Goal: Task Accomplishment & Management: Manage account settings

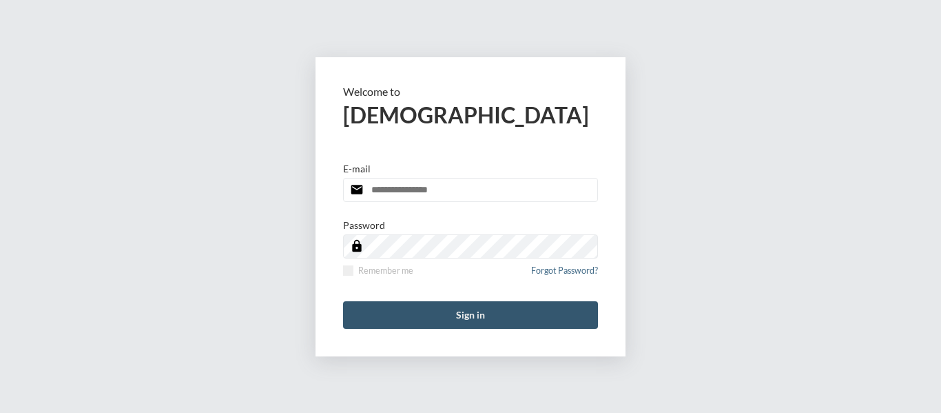
type input "**********"
drag, startPoint x: 464, startPoint y: 311, endPoint x: 688, endPoint y: 223, distance: 240.0
click at [464, 314] on button "Sign in" at bounding box center [470, 315] width 255 height 28
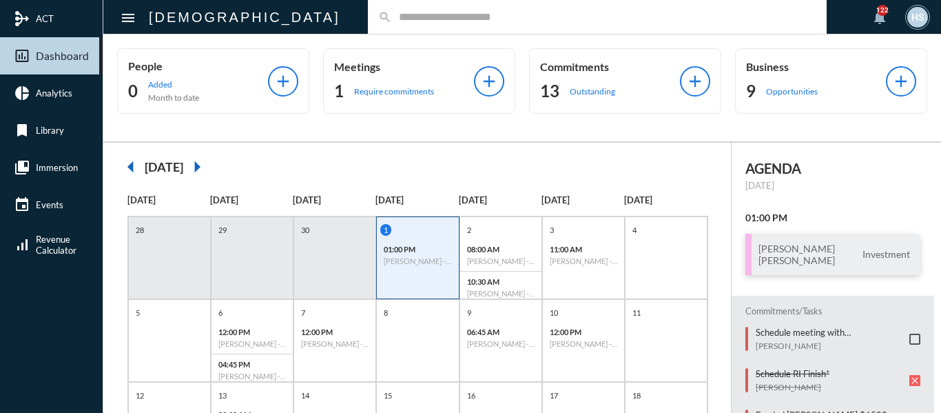
click at [393, 21] on input "text" at bounding box center [604, 17] width 424 height 12
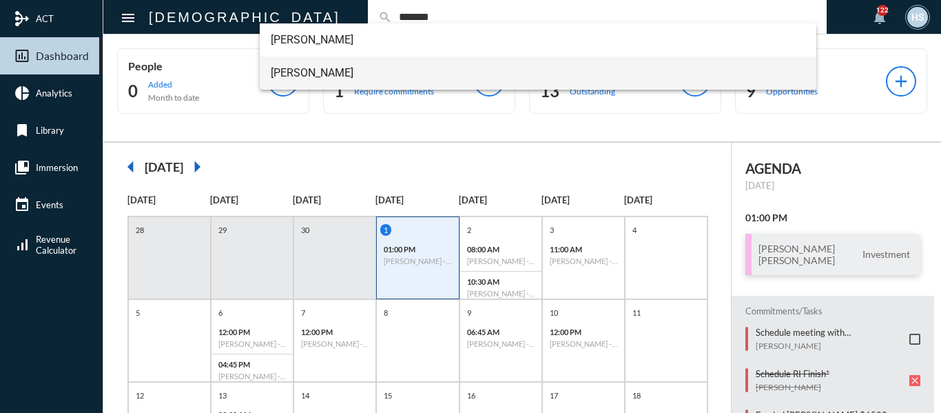
type input "*******"
click at [309, 79] on span "John Bourget" at bounding box center [538, 72] width 535 height 33
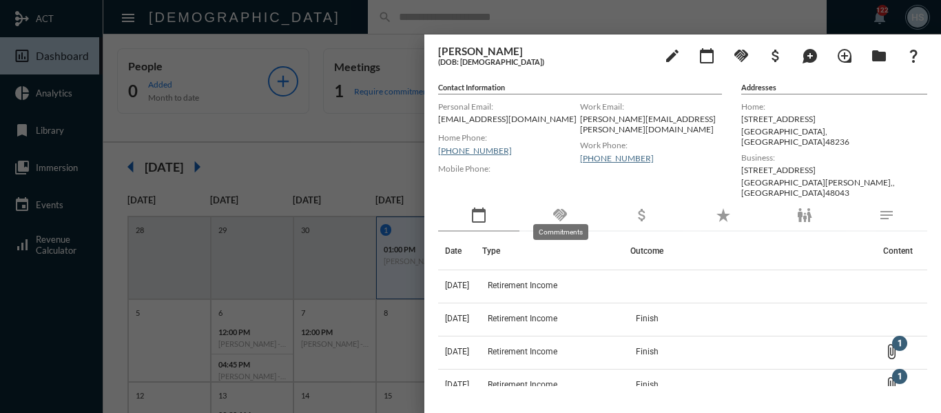
click at [562, 209] on mat-icon "handshake" at bounding box center [560, 215] width 17 height 17
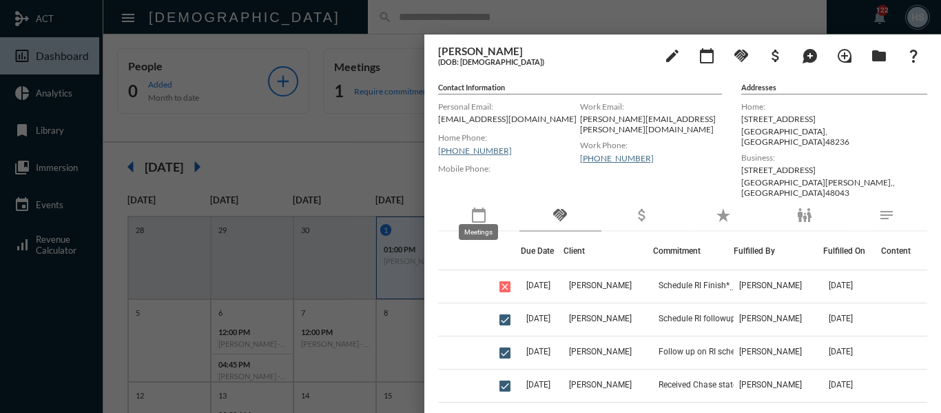
click at [481, 208] on mat-icon "calendar_today" at bounding box center [479, 215] width 17 height 17
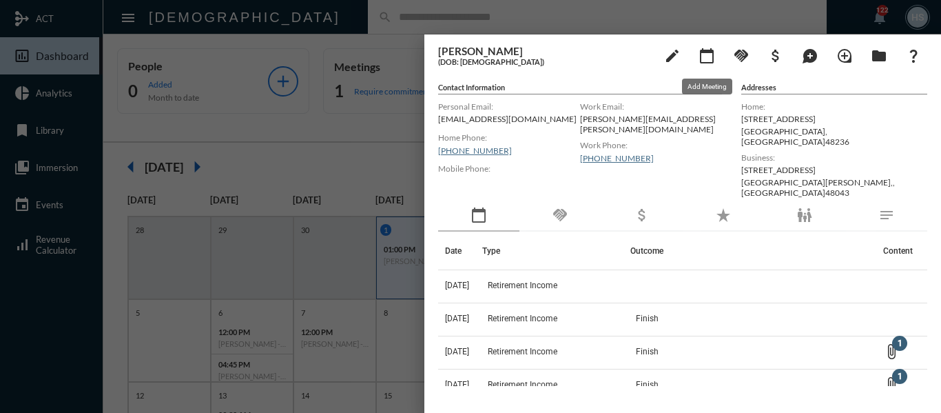
click at [705, 50] on mat-icon "calendar_today" at bounding box center [707, 56] width 17 height 17
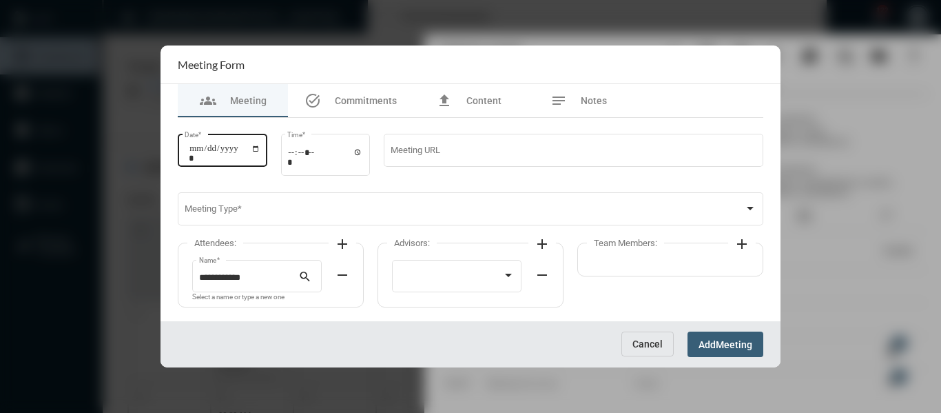
click at [267, 147] on div "Date *" at bounding box center [223, 149] width 90 height 35
click at [260, 147] on input "Date *" at bounding box center [225, 152] width 72 height 19
type input "**********"
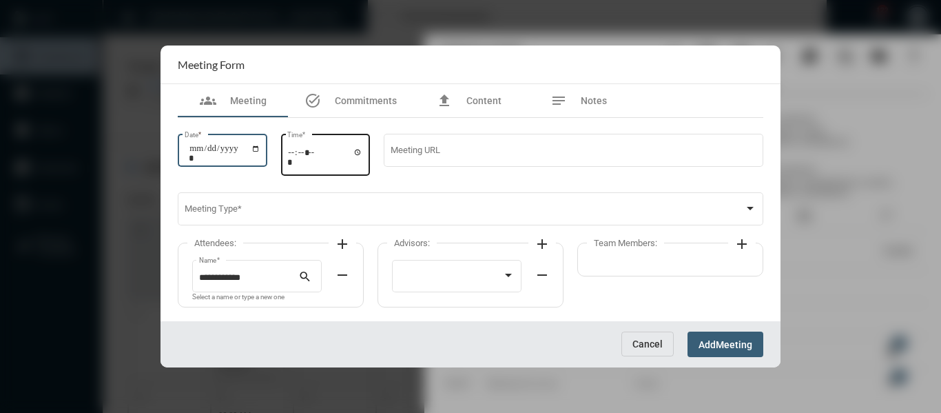
click at [355, 152] on input "Time *" at bounding box center [325, 157] width 76 height 20
click at [363, 152] on input "Time *" at bounding box center [325, 157] width 76 height 20
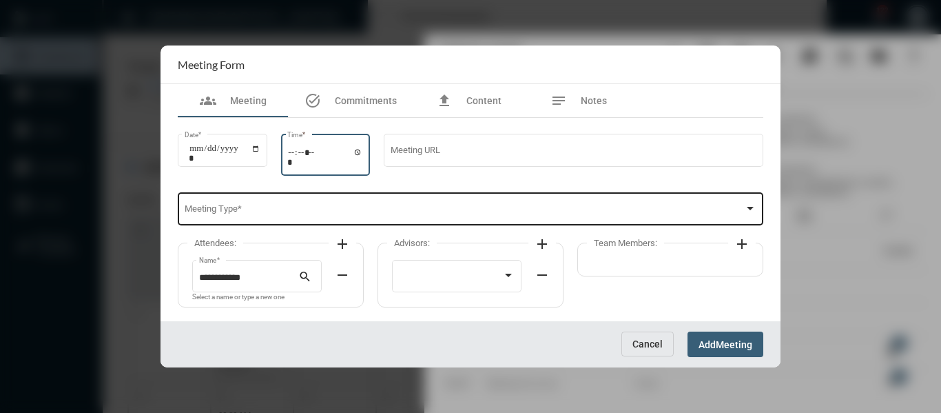
type input "*****"
click at [505, 201] on div "Meeting Type *" at bounding box center [471, 207] width 573 height 35
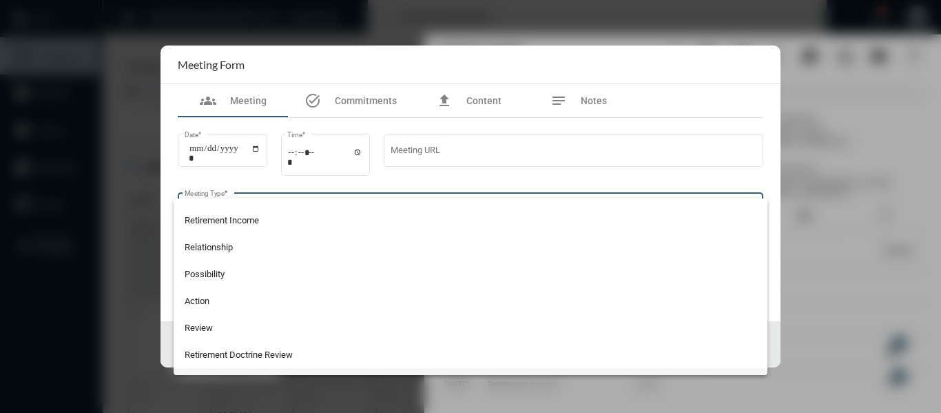
scroll to position [292, 0]
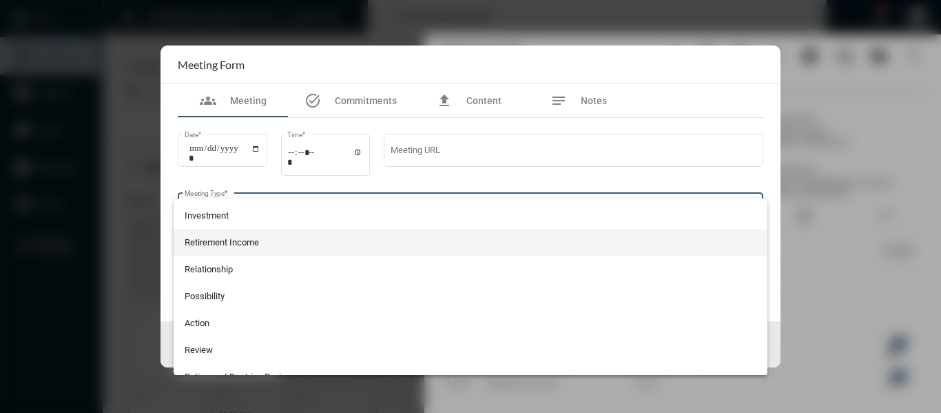
click at [245, 250] on span "Retirement Income" at bounding box center [471, 242] width 573 height 27
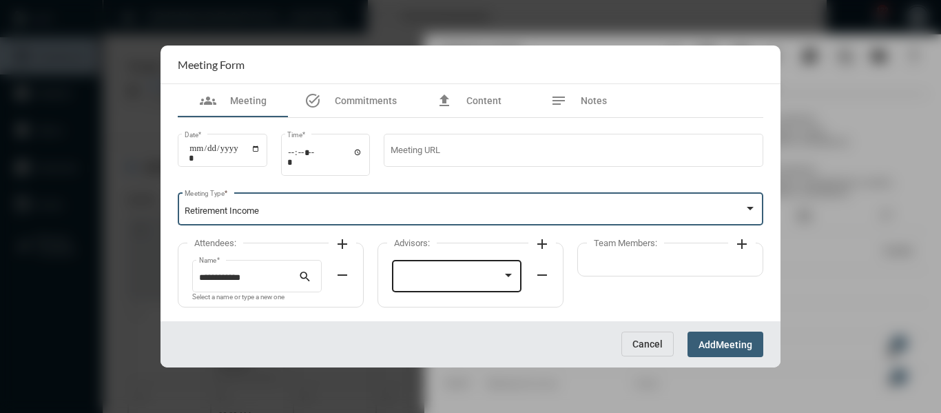
click at [458, 274] on div at bounding box center [451, 278] width 104 height 10
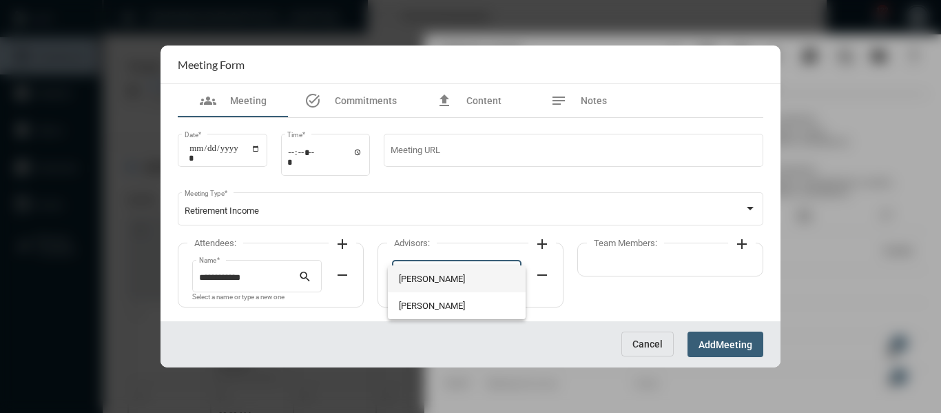
click at [408, 274] on span "Bryndon Skelton" at bounding box center [457, 278] width 116 height 27
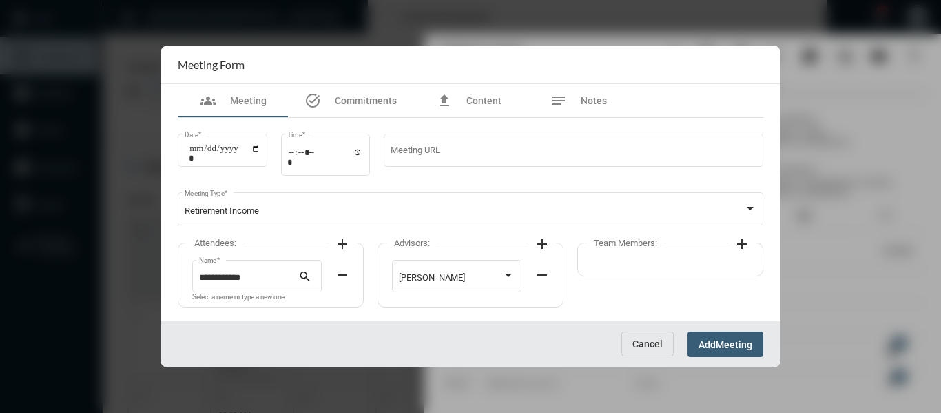
click at [738, 247] on mat-icon "add" at bounding box center [742, 244] width 17 height 17
click at [657, 280] on div at bounding box center [651, 278] width 104 height 10
drag, startPoint x: 657, startPoint y: 280, endPoint x: 715, endPoint y: 318, distance: 69.8
click at [613, 280] on span "Holly Skelton" at bounding box center [657, 278] width 116 height 27
click at [742, 342] on span "Meeting" at bounding box center [734, 344] width 37 height 11
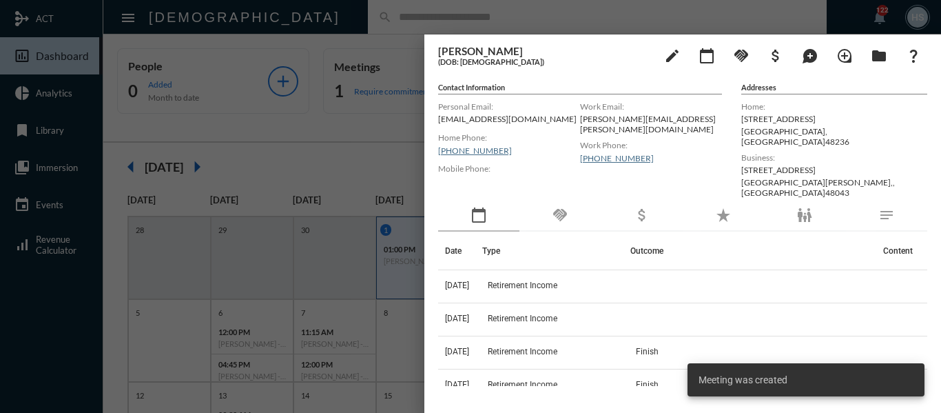
click at [322, 125] on div at bounding box center [470, 206] width 941 height 413
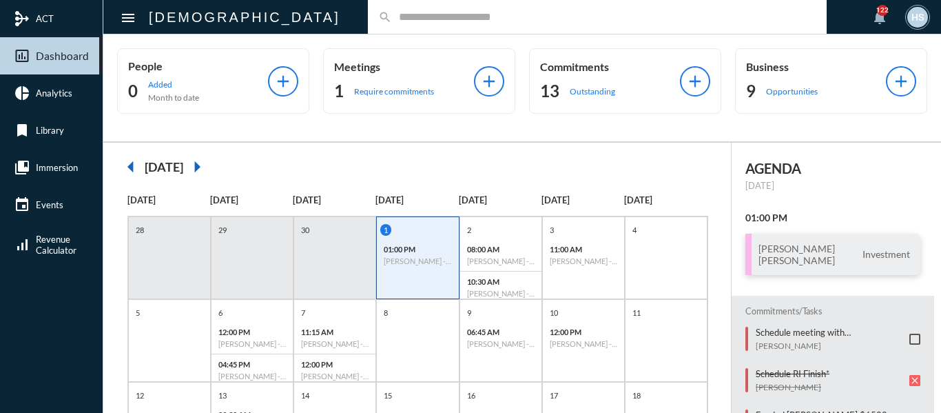
click at [392, 14] on input "text" at bounding box center [604, 17] width 424 height 12
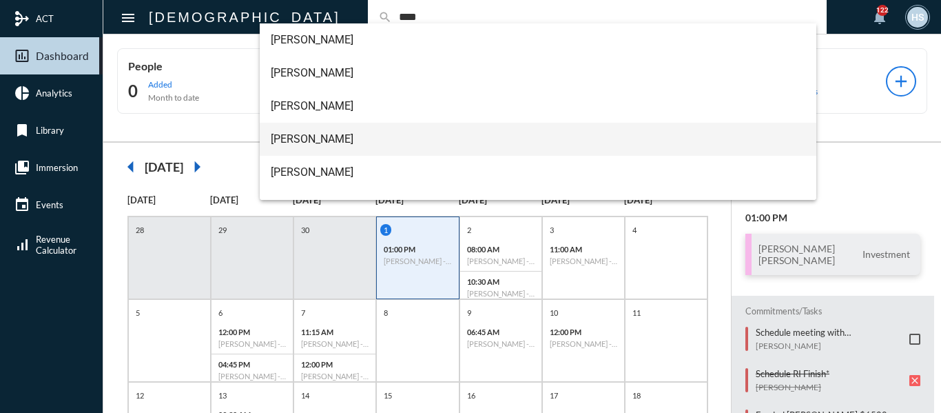
type input "****"
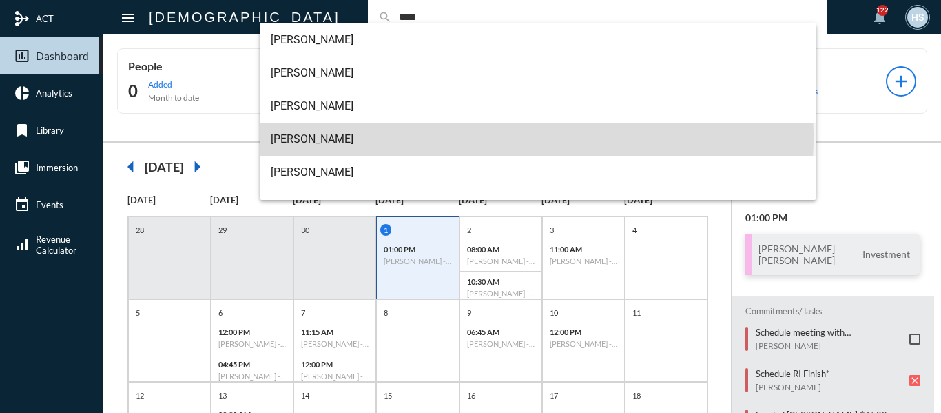
click at [309, 134] on span "John Dunn" at bounding box center [538, 139] width 535 height 33
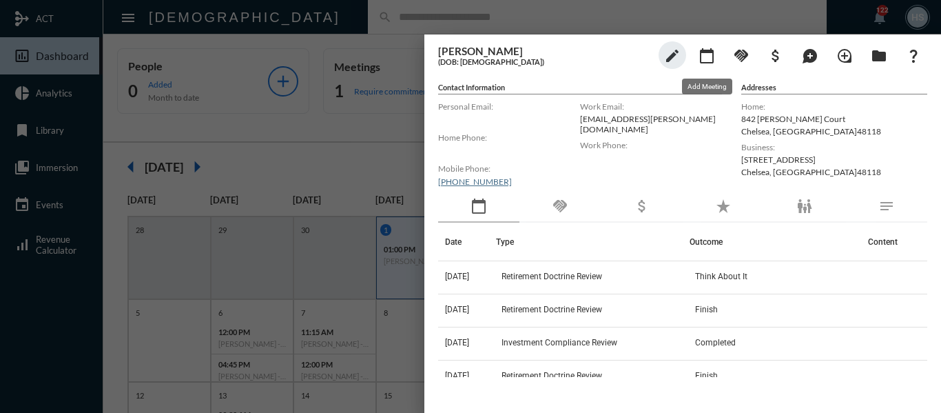
click at [701, 57] on mat-icon "calendar_today" at bounding box center [707, 56] width 17 height 17
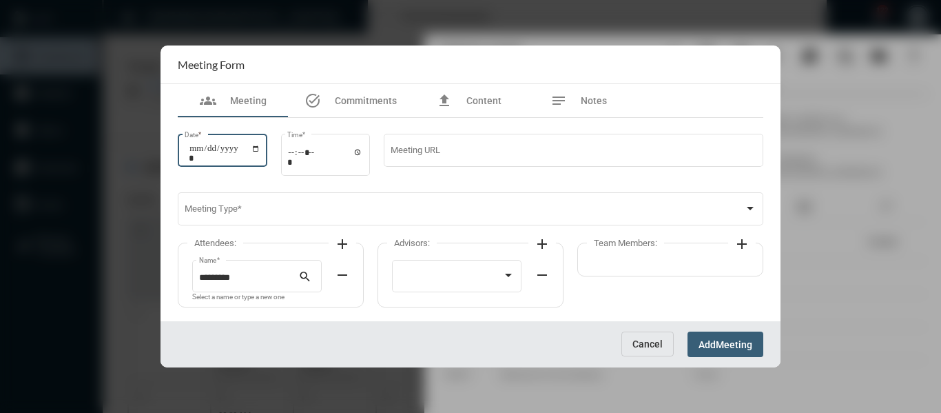
click at [258, 144] on input "Date *" at bounding box center [225, 152] width 72 height 19
type input "**********"
click at [362, 154] on input "Time *" at bounding box center [325, 157] width 76 height 20
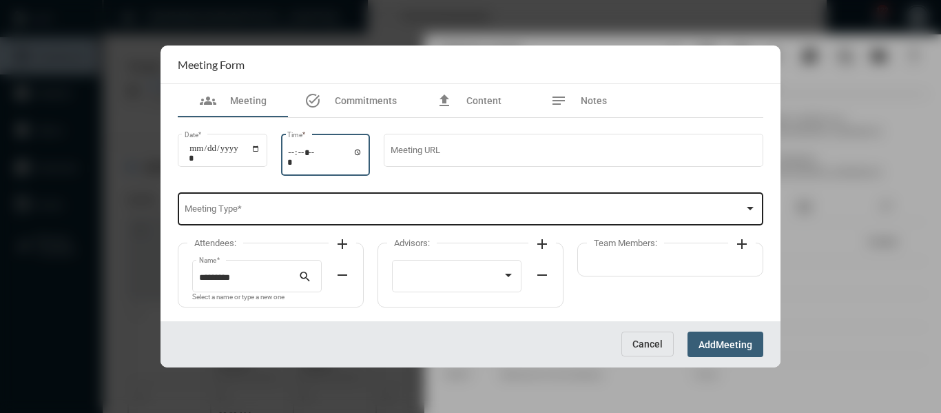
type input "*****"
click at [457, 197] on div "Meeting Type *" at bounding box center [471, 207] width 573 height 35
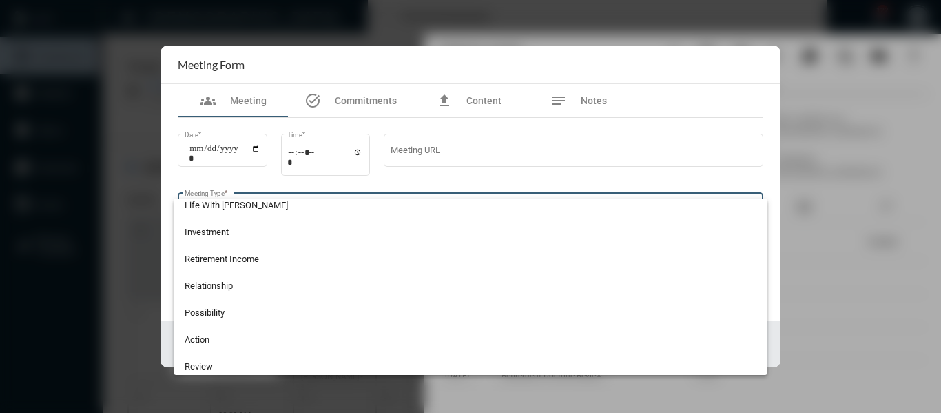
scroll to position [361, 0]
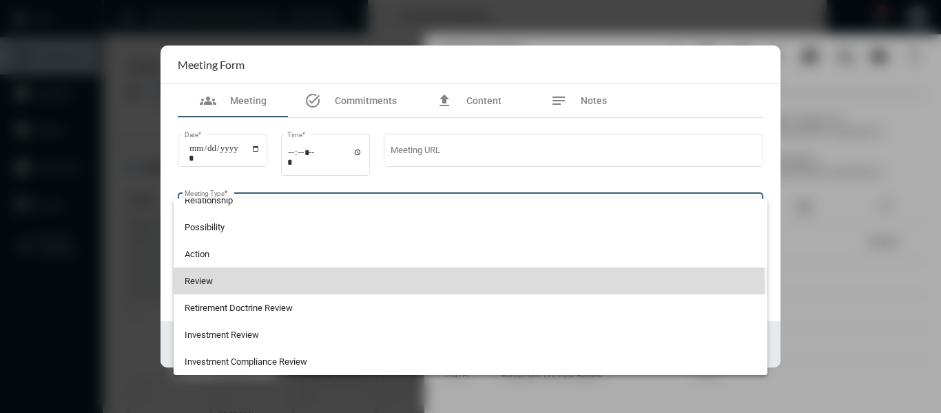
click at [200, 286] on span "Review" at bounding box center [471, 280] width 573 height 27
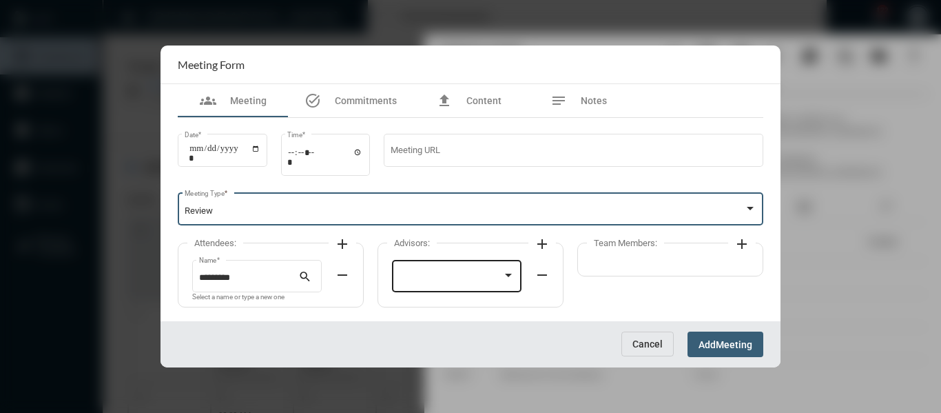
click at [478, 287] on div at bounding box center [457, 274] width 116 height 35
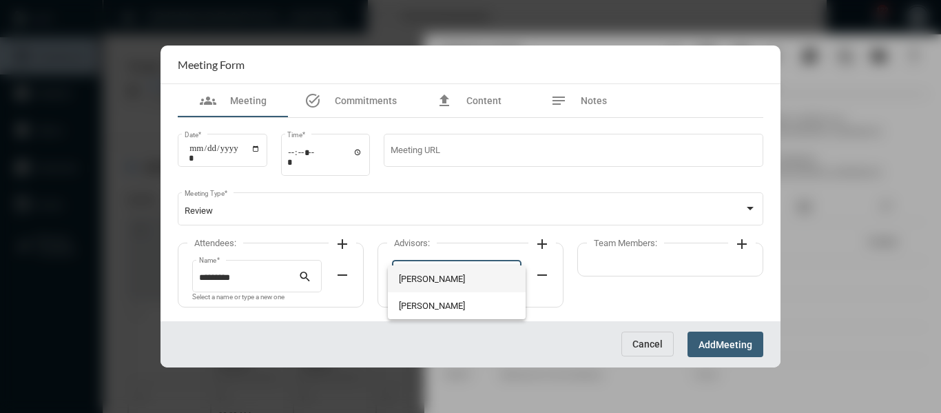
click at [442, 274] on span "Bryndon Skelton" at bounding box center [457, 278] width 116 height 27
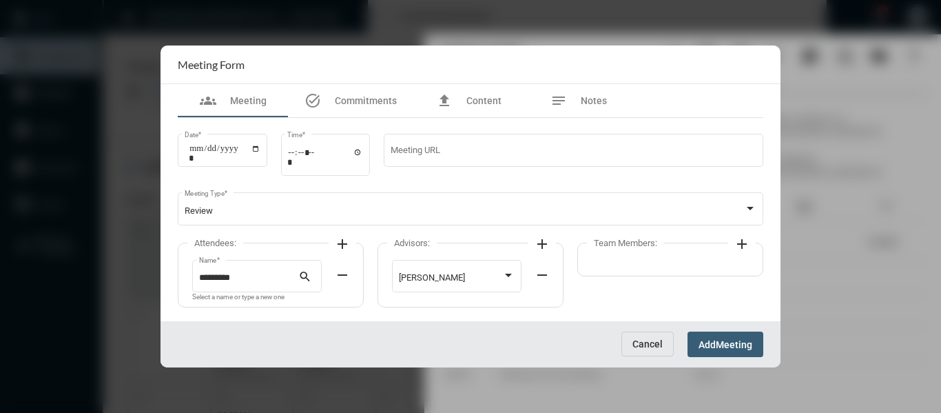
click at [742, 243] on mat-icon "add" at bounding box center [742, 244] width 17 height 17
click at [638, 270] on div at bounding box center [657, 274] width 116 height 35
click at [621, 274] on span "Holly Skelton" at bounding box center [657, 278] width 116 height 27
click at [731, 342] on span "Meeting" at bounding box center [734, 344] width 37 height 11
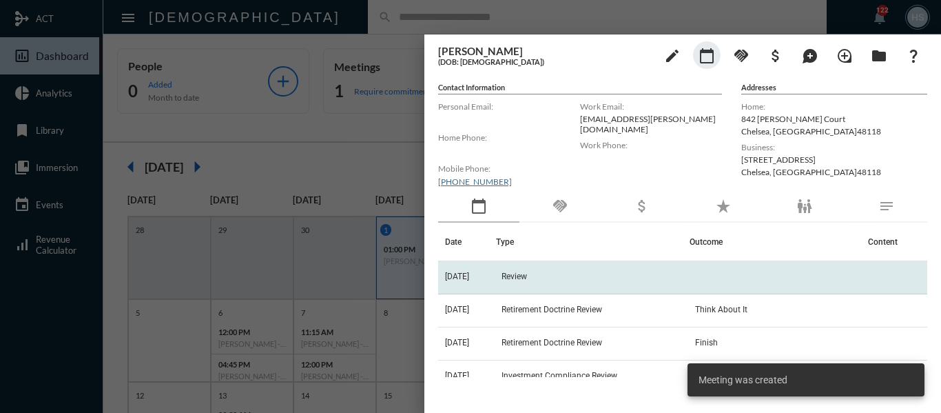
click at [524, 274] on span "Review" at bounding box center [514, 276] width 25 height 10
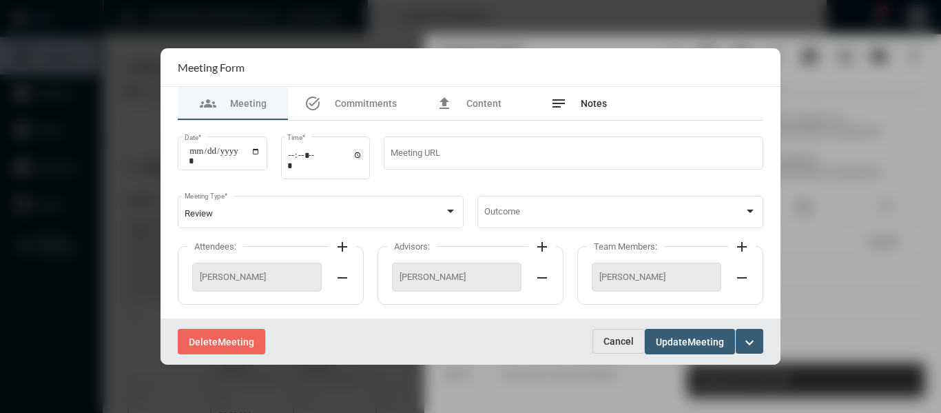
click at [593, 93] on div "notes Notes" at bounding box center [579, 103] width 110 height 33
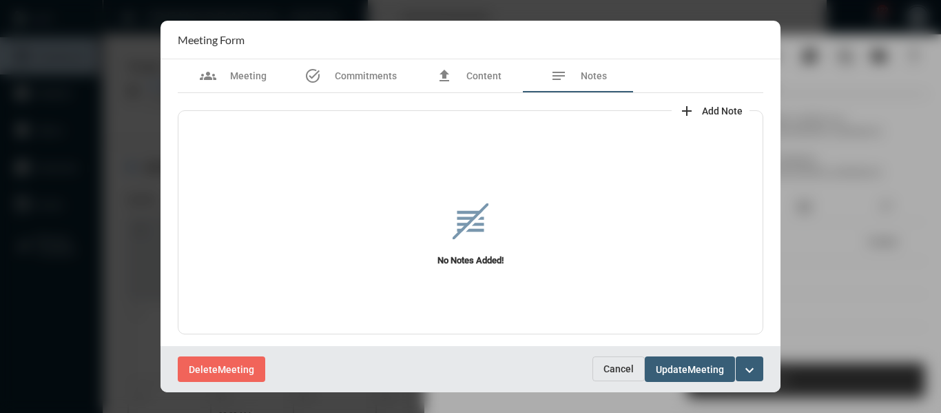
click at [719, 103] on button "add Add Note" at bounding box center [711, 110] width 78 height 28
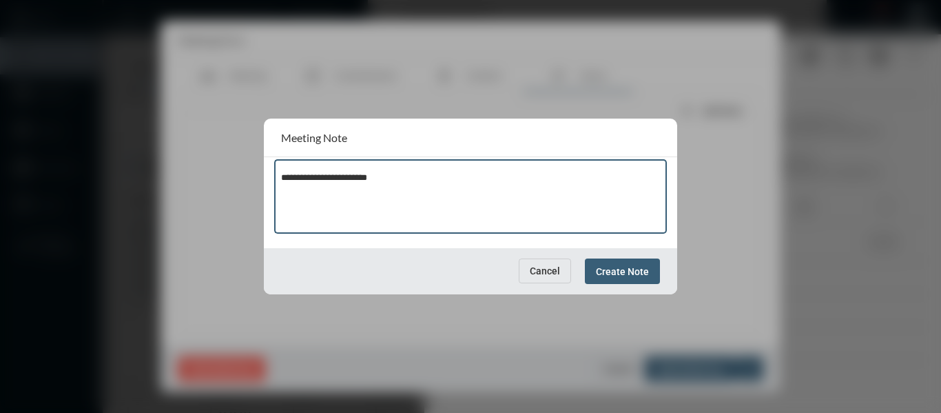
type textarea "**********"
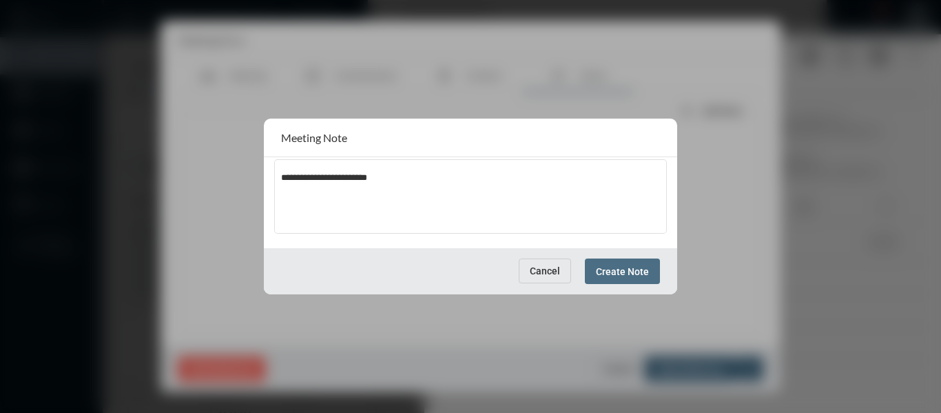
click at [654, 271] on button "Create Note" at bounding box center [622, 270] width 75 height 25
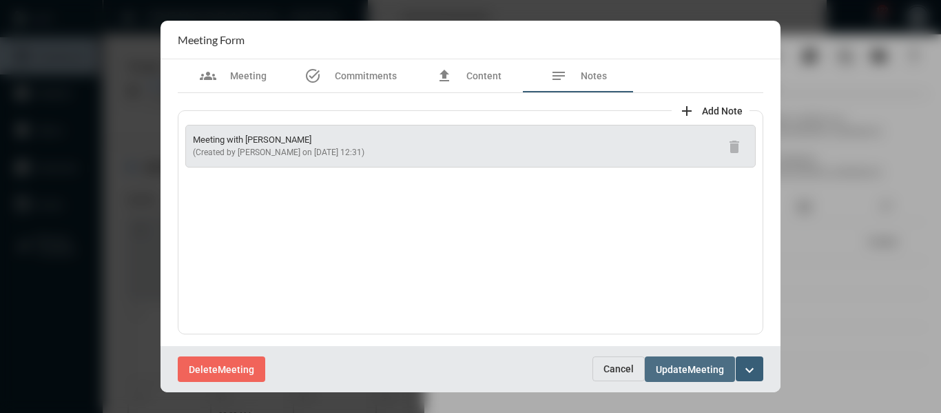
click at [670, 367] on span "Update" at bounding box center [672, 369] width 32 height 11
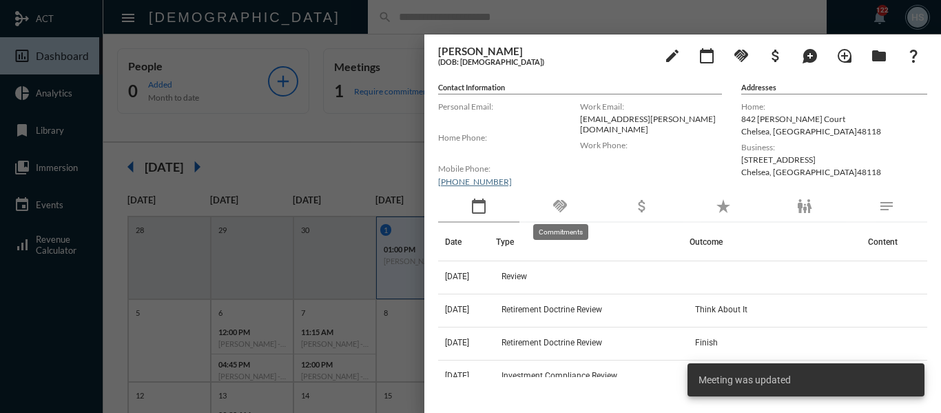
click at [563, 203] on mat-icon "handshake" at bounding box center [560, 206] width 17 height 17
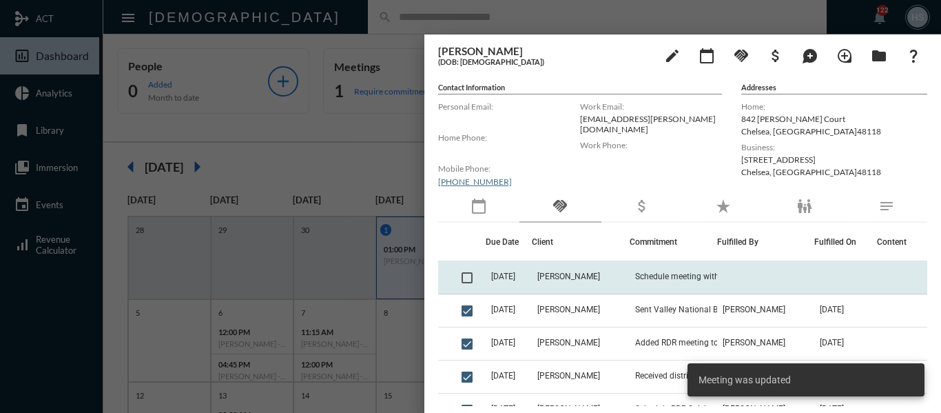
click at [468, 274] on span at bounding box center [467, 277] width 11 height 11
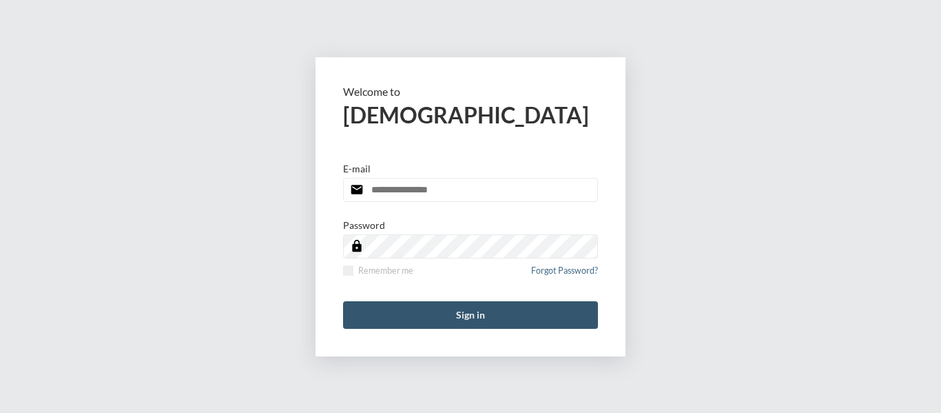
type input "**********"
click at [481, 308] on button "Sign in" at bounding box center [470, 315] width 255 height 28
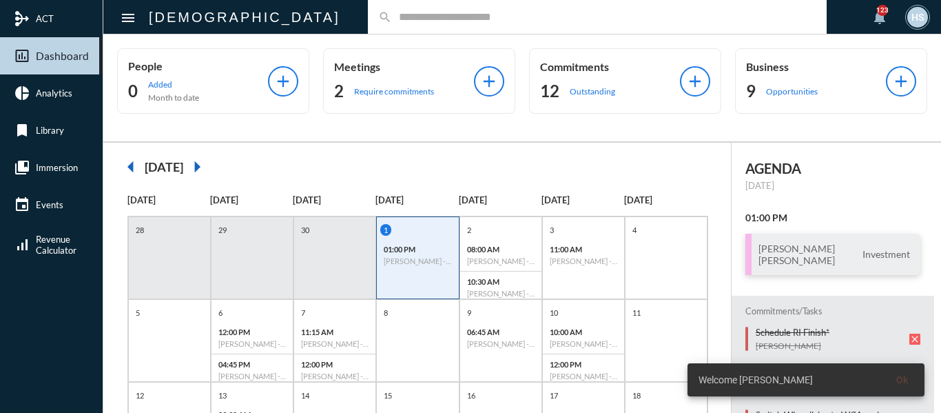
drag, startPoint x: 381, startPoint y: 21, endPoint x: 385, endPoint y: 13, distance: 9.2
click at [392, 21] on input "text" at bounding box center [604, 17] width 424 height 12
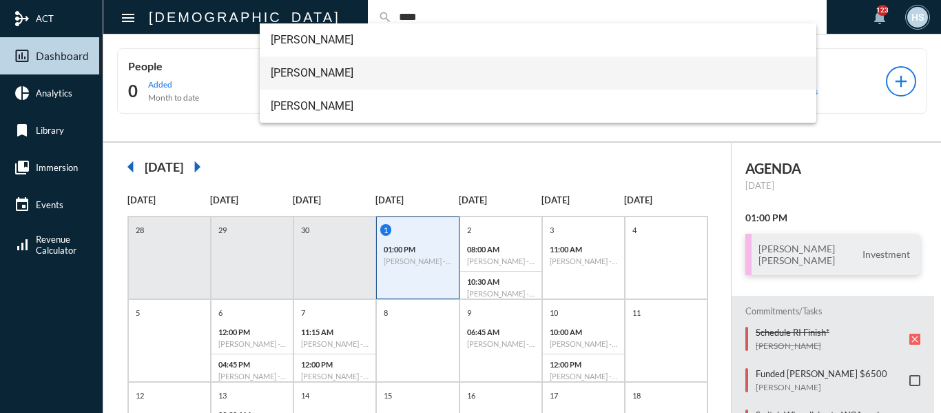
type input "****"
click at [316, 70] on span "Patrick Pask" at bounding box center [538, 72] width 535 height 33
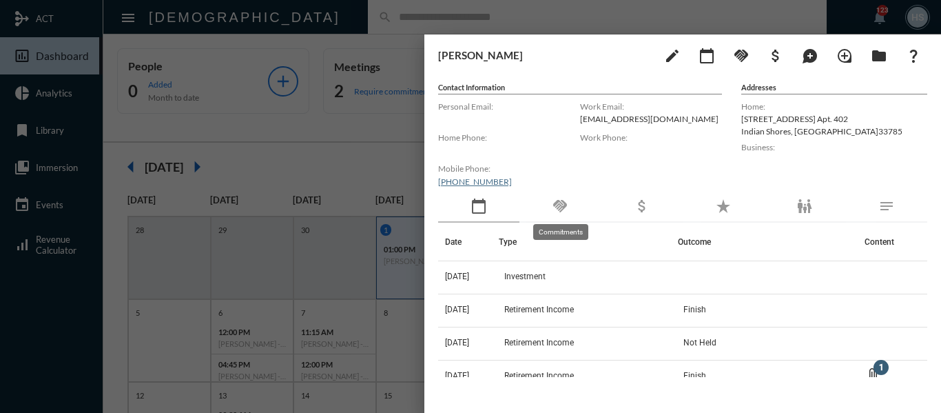
click at [562, 212] on mat-icon "handshake" at bounding box center [560, 206] width 17 height 17
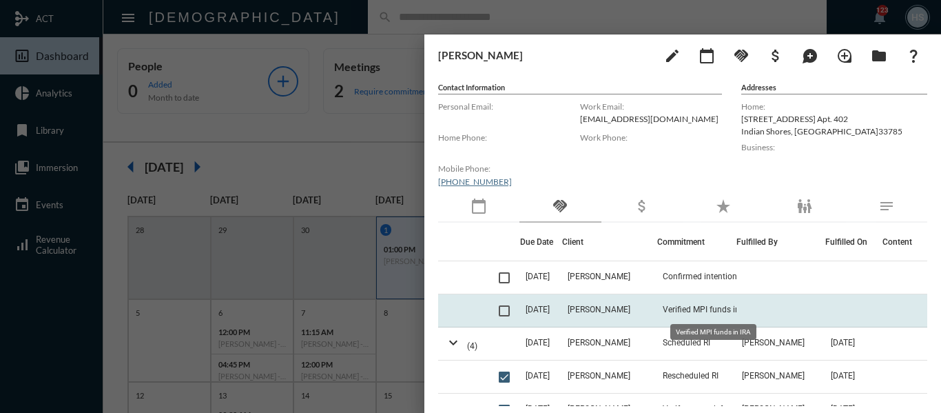
click at [697, 307] on span "Verified MPI funds in IRA" at bounding box center [709, 310] width 92 height 10
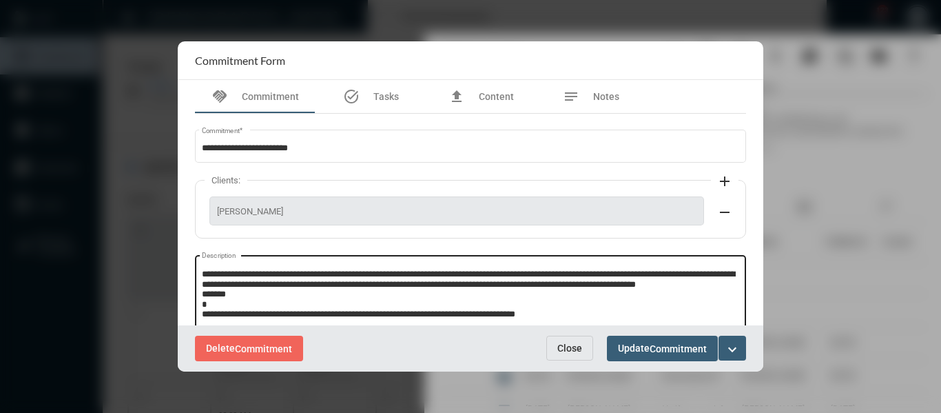
scroll to position [19, 0]
click at [580, 309] on textarea "**********" at bounding box center [469, 294] width 535 height 54
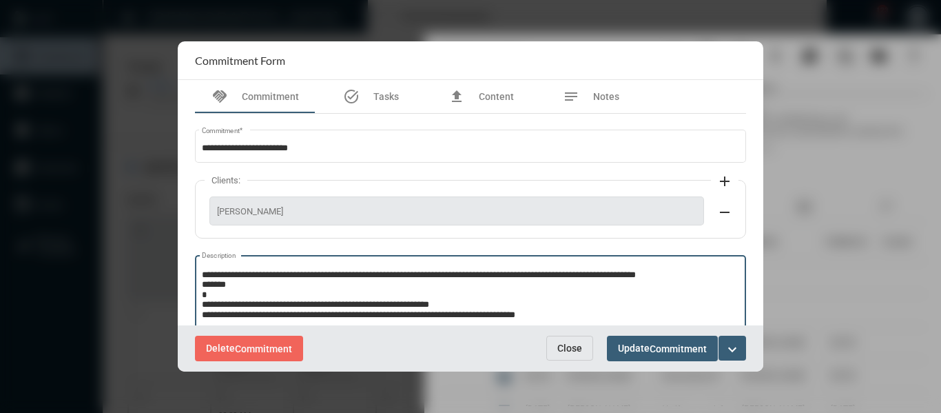
type textarea "**********"
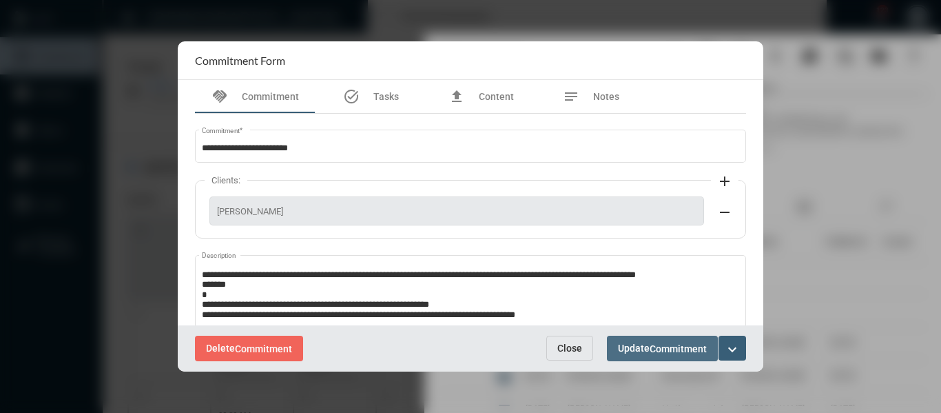
click at [663, 347] on span "Commitment" at bounding box center [678, 348] width 57 height 11
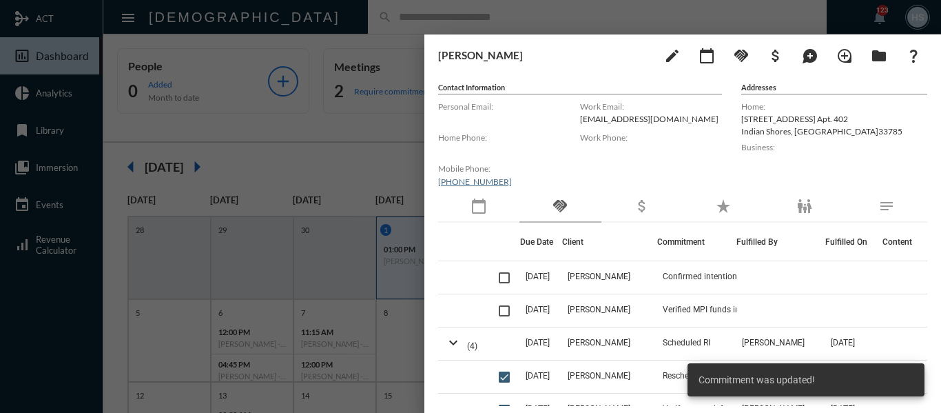
drag, startPoint x: 339, startPoint y: 174, endPoint x: 338, endPoint y: 162, distance: 12.4
click at [339, 172] on div at bounding box center [470, 206] width 941 height 413
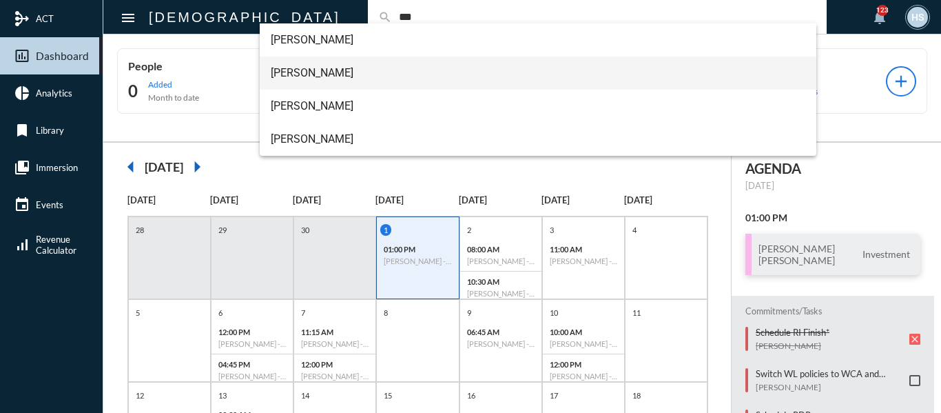
type input "***"
click at [274, 73] on span "Matt Cox" at bounding box center [538, 72] width 535 height 33
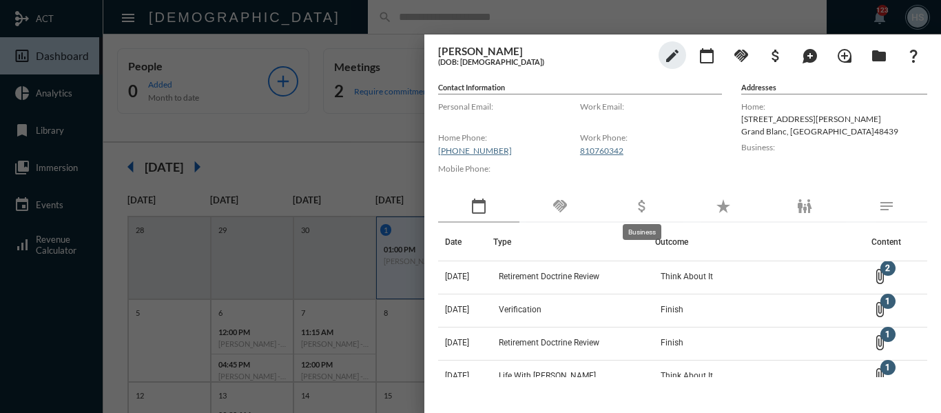
click at [639, 203] on mat-icon "attach_money" at bounding box center [642, 206] width 17 height 17
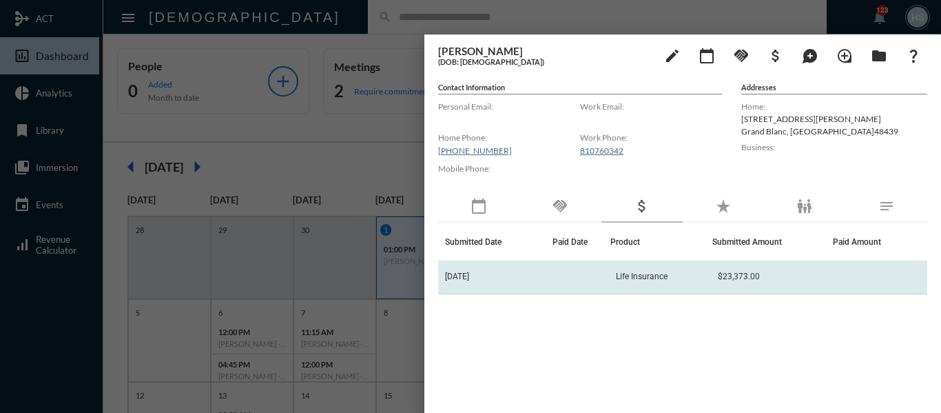
click at [654, 276] on span "Life Insurance" at bounding box center [642, 276] width 52 height 10
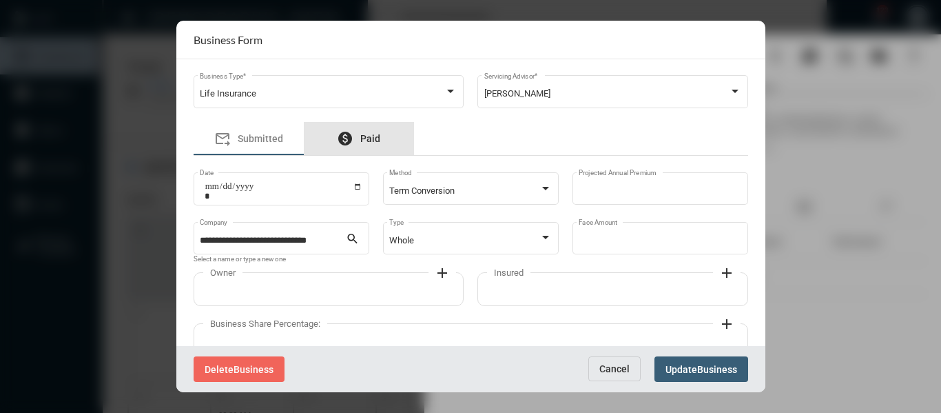
click at [364, 130] on div "paid Paid" at bounding box center [358, 138] width 43 height 17
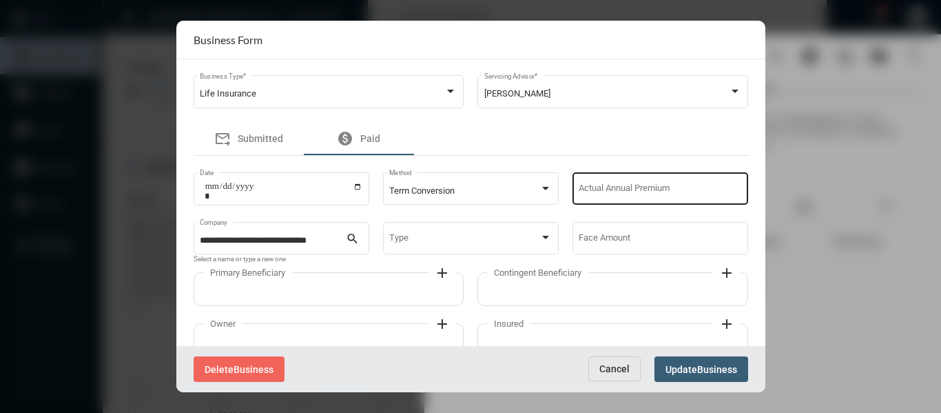
click at [641, 188] on input "Actual Annual Premium" at bounding box center [660, 191] width 163 height 10
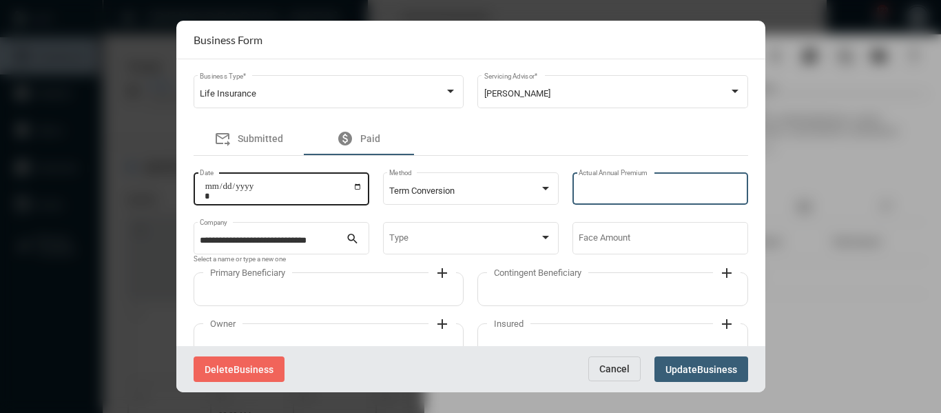
type input "*"
click at [359, 184] on input "Date" at bounding box center [284, 190] width 158 height 19
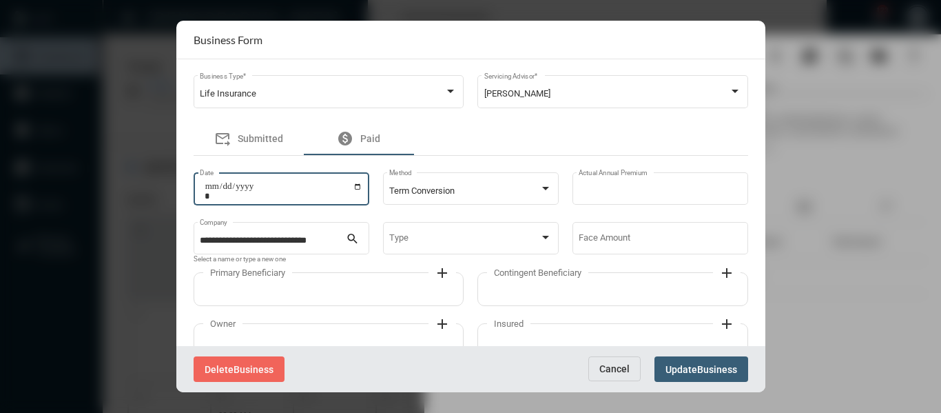
type input "**********"
click at [637, 238] on input "Face Amount" at bounding box center [660, 241] width 163 height 10
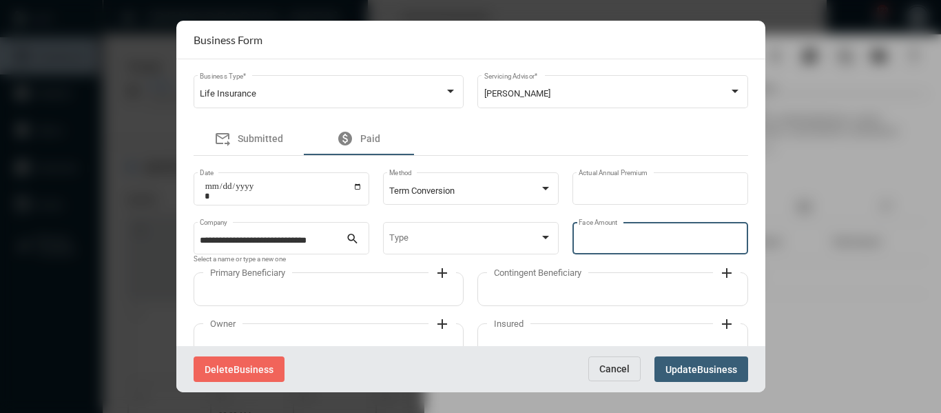
type input "*"
click at [694, 369] on span "Update" at bounding box center [682, 369] width 32 height 11
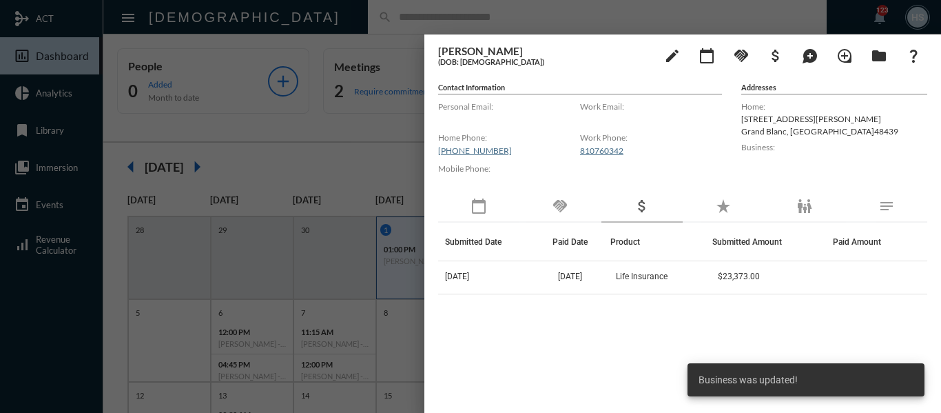
click at [346, 16] on div at bounding box center [470, 206] width 941 height 413
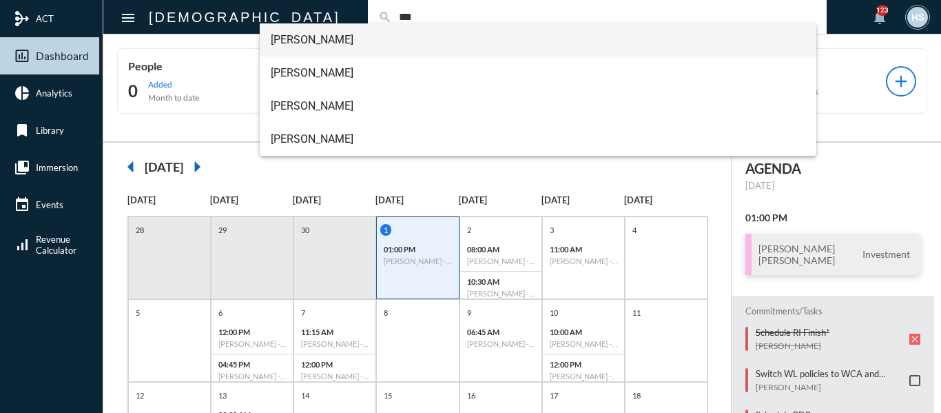
type input "***"
click at [289, 46] on span "Courtney Cox" at bounding box center [538, 39] width 535 height 33
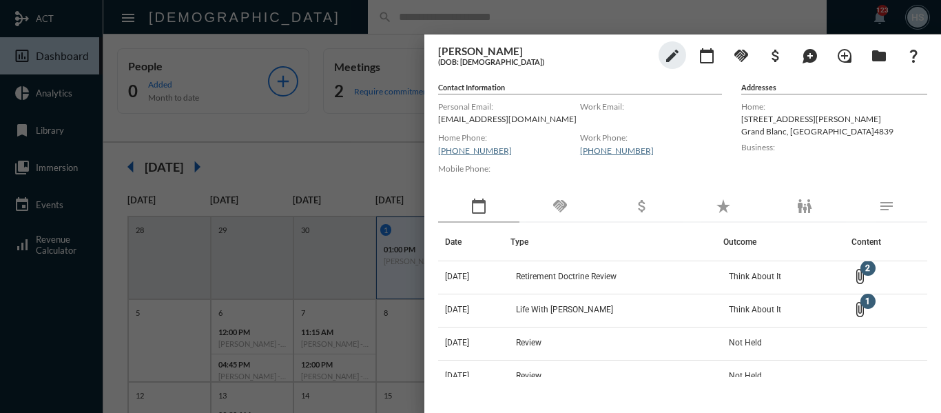
click at [639, 215] on div "attach_money" at bounding box center [642, 207] width 81 height 32
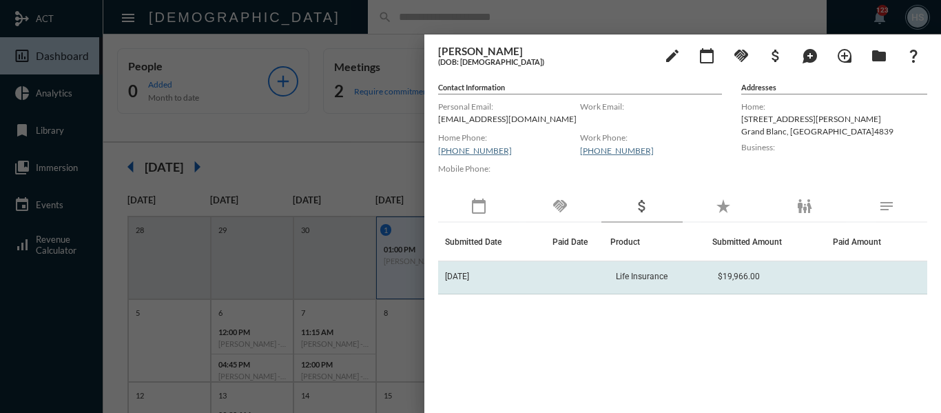
click at [676, 271] on td "Life Insurance" at bounding box center [661, 277] width 103 height 33
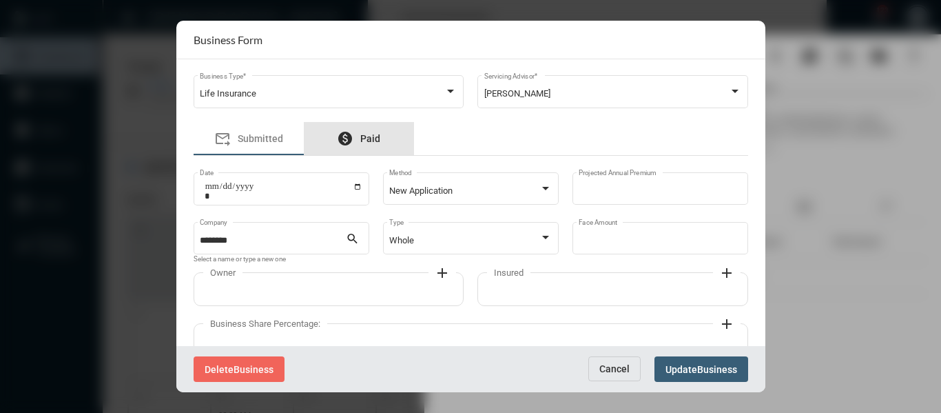
click at [372, 138] on span "Paid" at bounding box center [370, 138] width 20 height 11
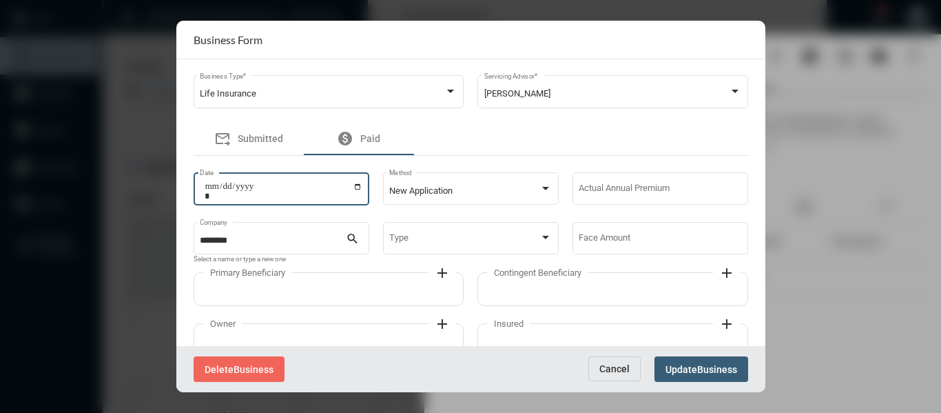
click at [359, 189] on input "Date" at bounding box center [284, 190] width 158 height 19
type input "**********"
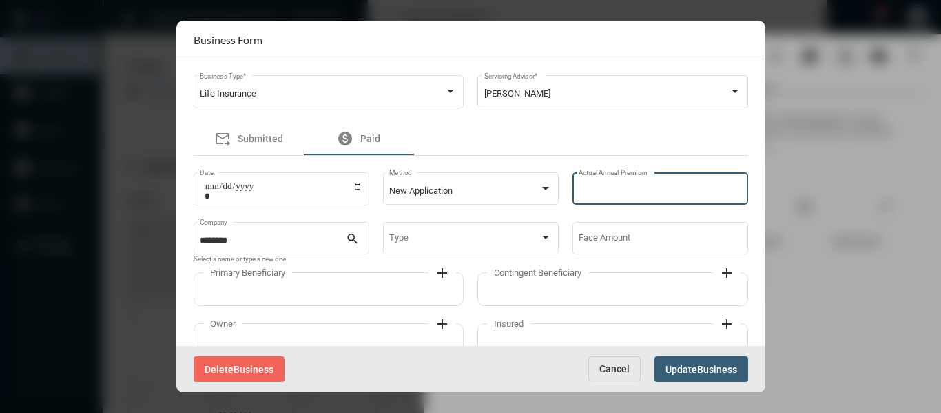
click at [639, 187] on input "Actual Annual Premium" at bounding box center [660, 191] width 163 height 10
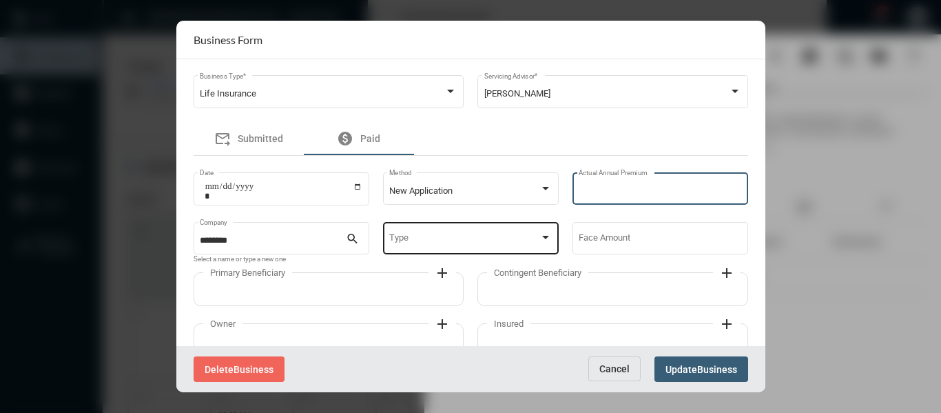
type input "*****"
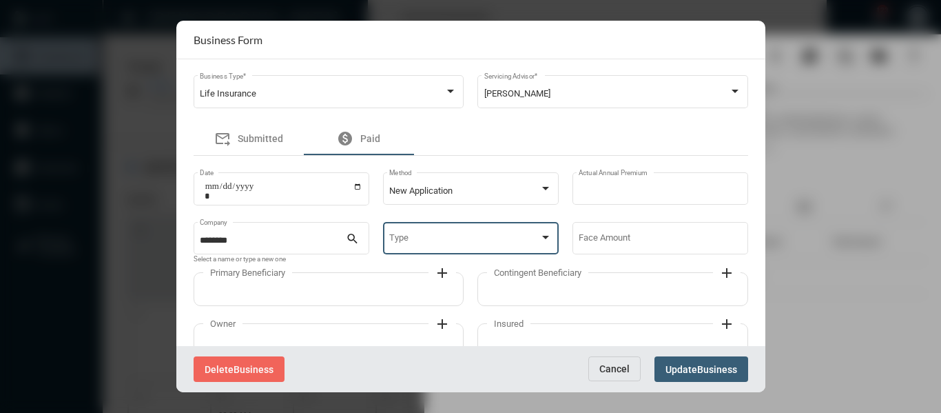
click at [543, 236] on div at bounding box center [545, 237] width 7 height 3
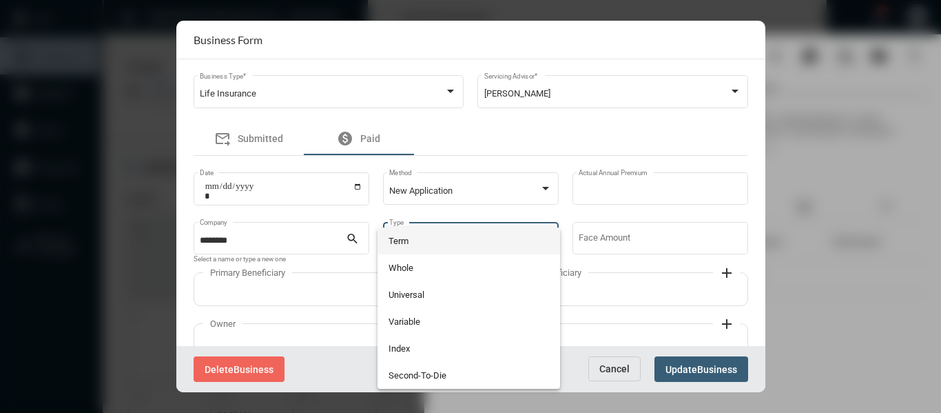
click at [400, 242] on span "Term" at bounding box center [469, 240] width 161 height 27
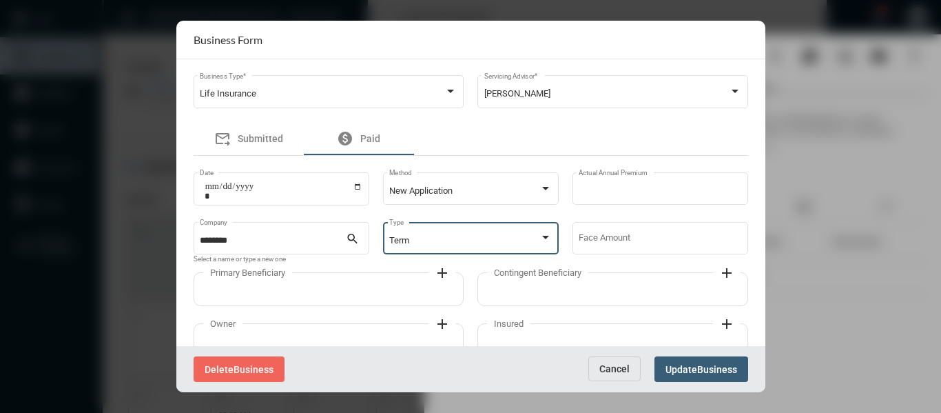
click at [547, 235] on div at bounding box center [545, 237] width 12 height 11
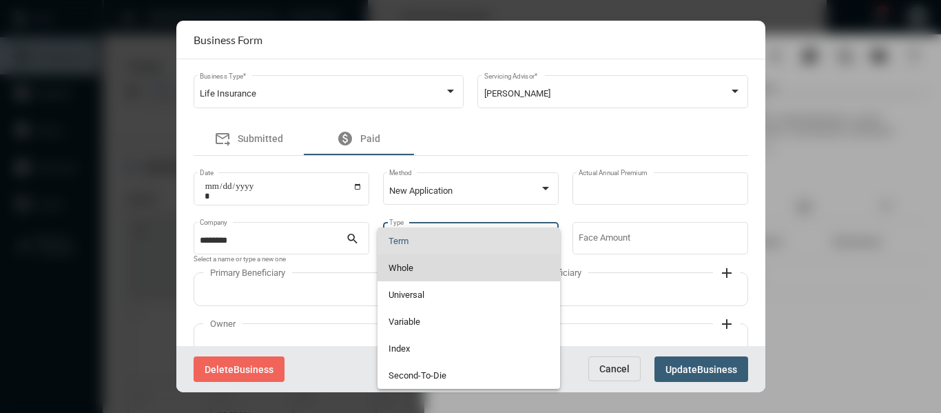
click at [398, 260] on span "Whole" at bounding box center [469, 267] width 161 height 27
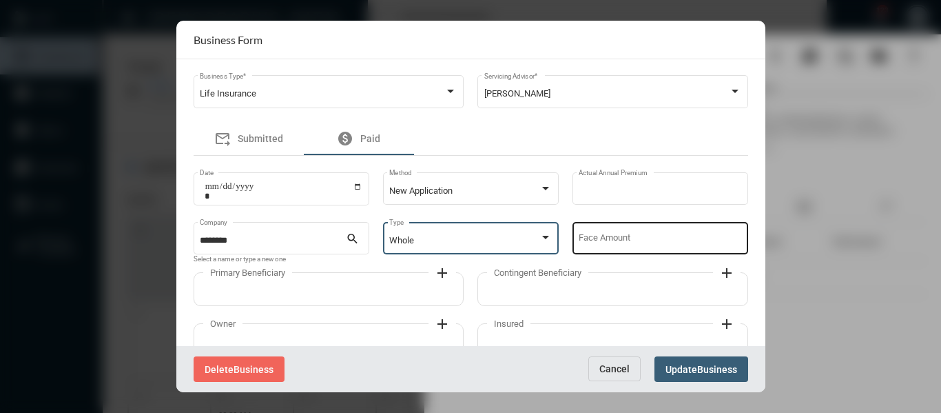
click at [618, 243] on input "Face Amount" at bounding box center [660, 241] width 163 height 10
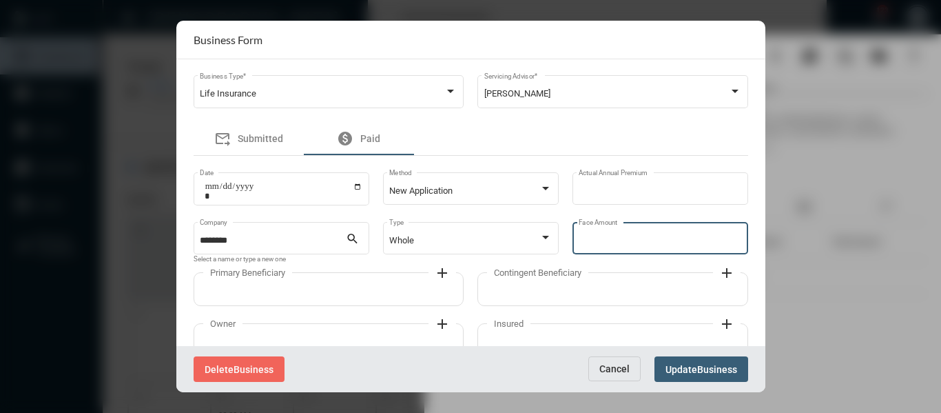
type input "******"
click at [720, 369] on span "Business" at bounding box center [717, 369] width 40 height 11
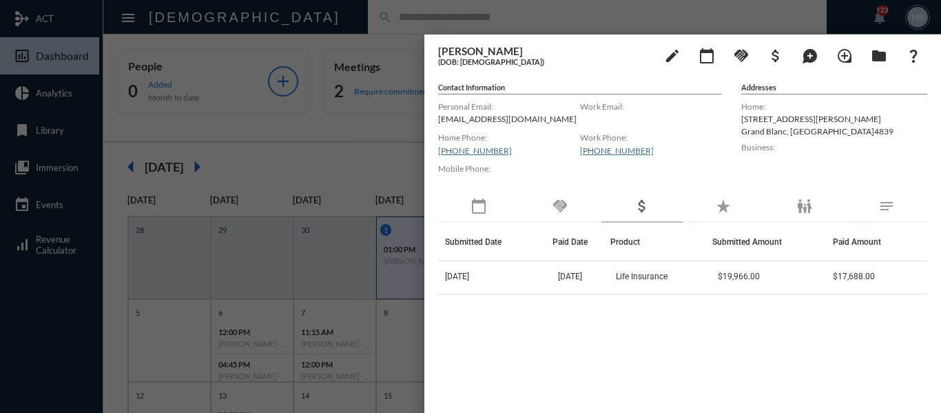
click at [347, 9] on div at bounding box center [470, 206] width 941 height 413
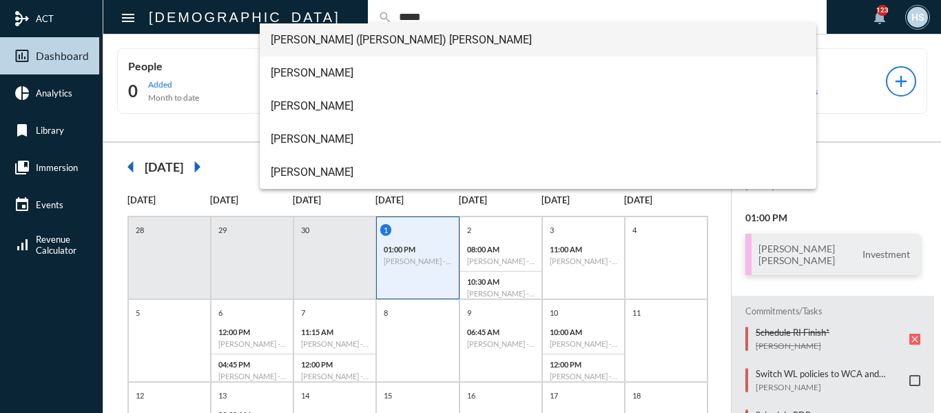
type input "*****"
click at [338, 35] on span "Charles (Charlie) Vermeulen" at bounding box center [538, 39] width 535 height 33
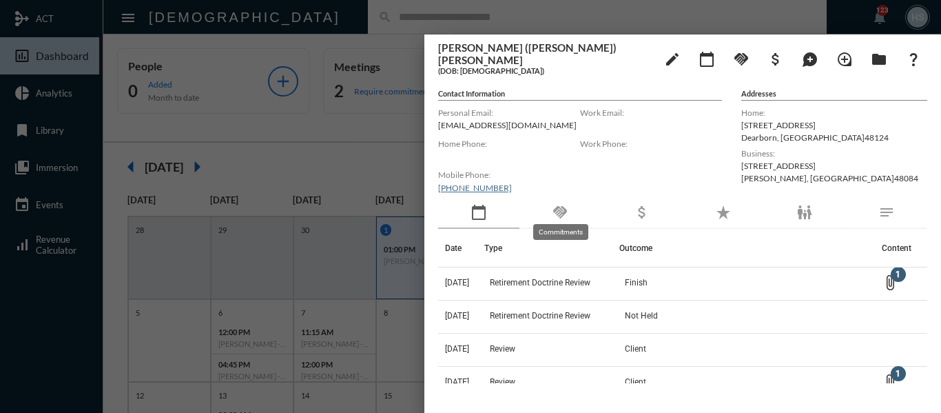
click at [553, 204] on mat-icon "handshake" at bounding box center [560, 212] width 17 height 17
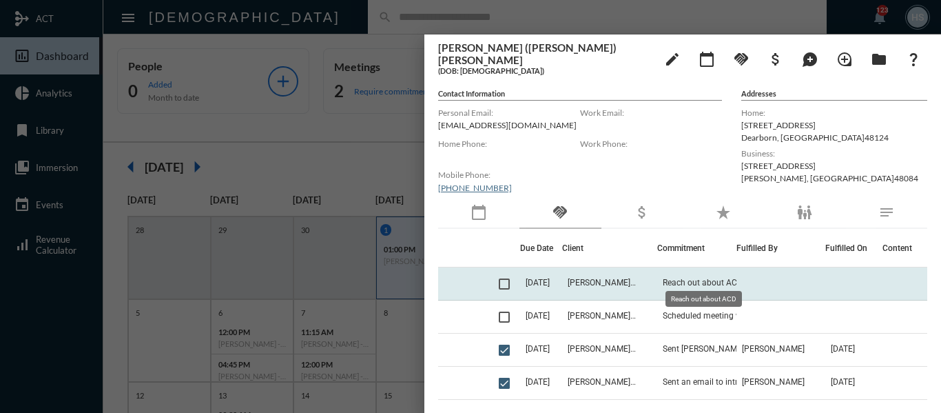
click at [699, 278] on span "Reach out about ACD" at bounding box center [703, 283] width 80 height 10
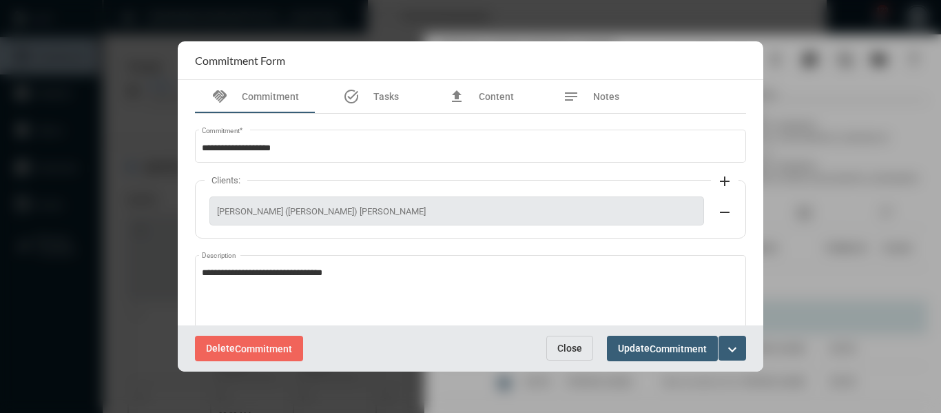
drag, startPoint x: 560, startPoint y: 342, endPoint x: 868, endPoint y: 325, distance: 308.4
click at [561, 342] on span "Close" at bounding box center [569, 347] width 25 height 11
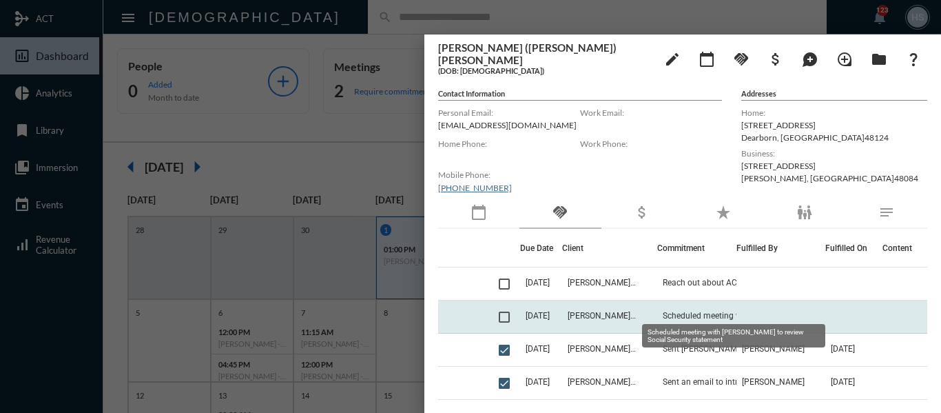
click at [714, 311] on span "Scheduled meeting with Matt Kelly to review Social Security statement" at bounding box center [732, 316] width 138 height 10
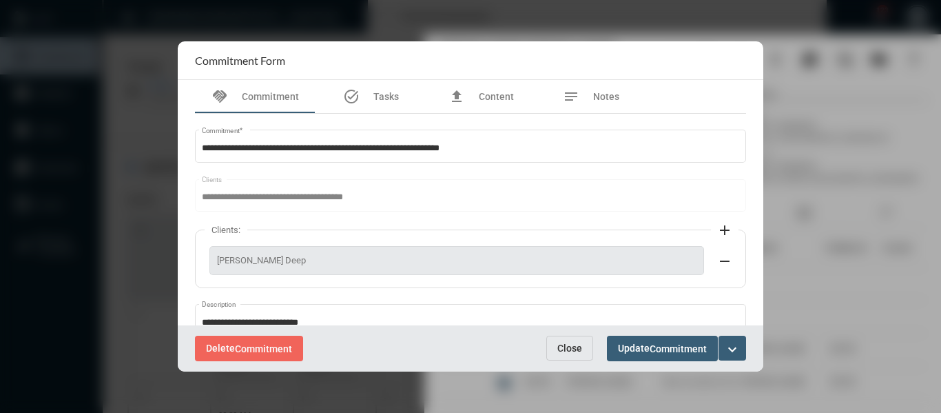
click at [573, 347] on span "Close" at bounding box center [569, 347] width 25 height 11
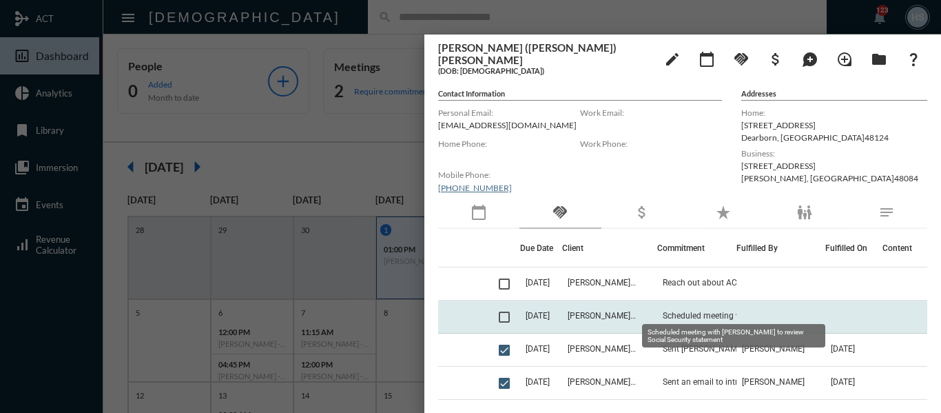
click at [695, 311] on span "Scheduled meeting with Matt Kelly to review Social Security statement" at bounding box center [732, 316] width 138 height 10
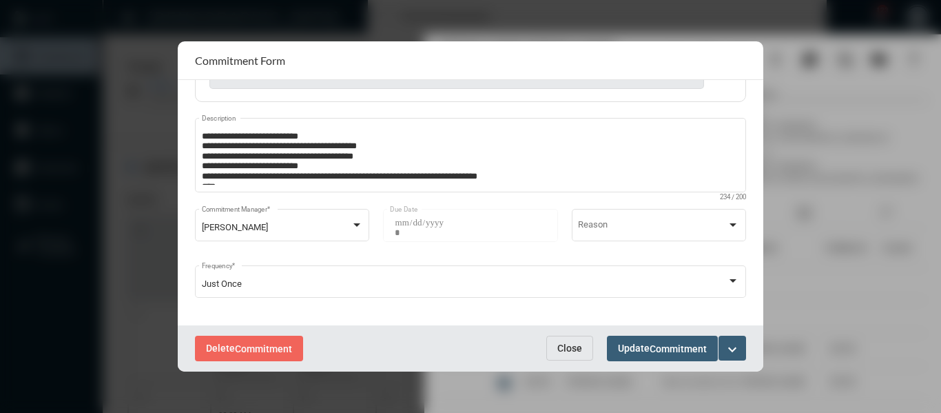
scroll to position [193, 0]
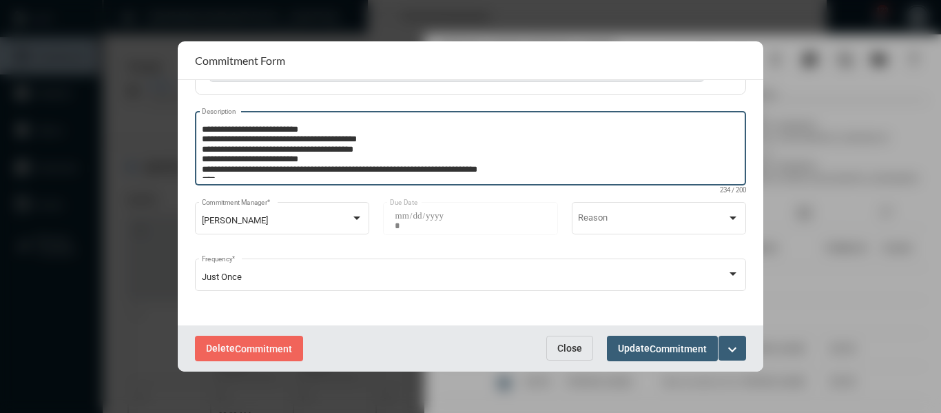
click at [554, 161] on textarea "**********" at bounding box center [471, 150] width 538 height 54
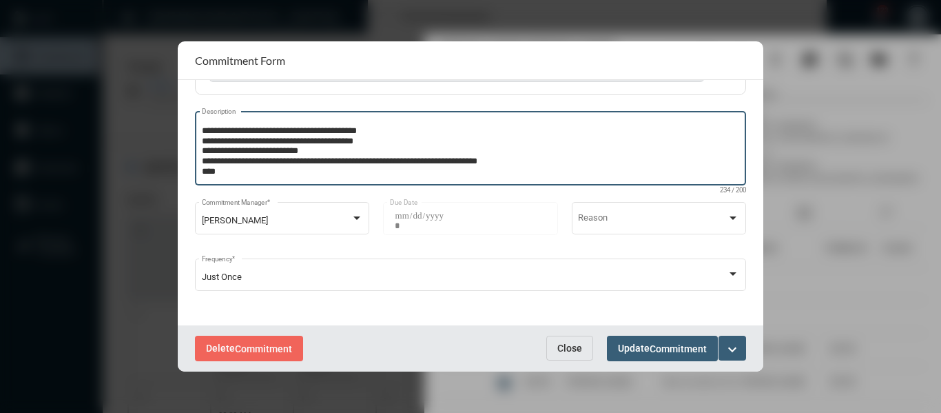
click at [231, 169] on textarea "**********" at bounding box center [469, 150] width 535 height 54
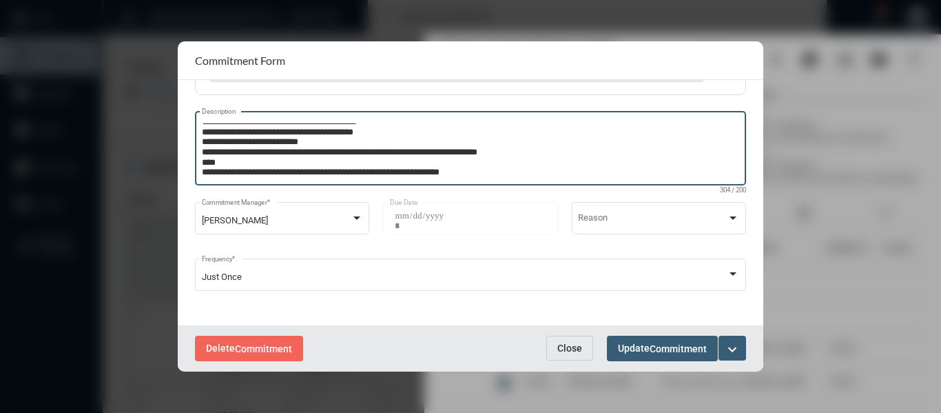
type textarea "**********"
click at [697, 341] on button "Update Commitment" at bounding box center [662, 348] width 111 height 25
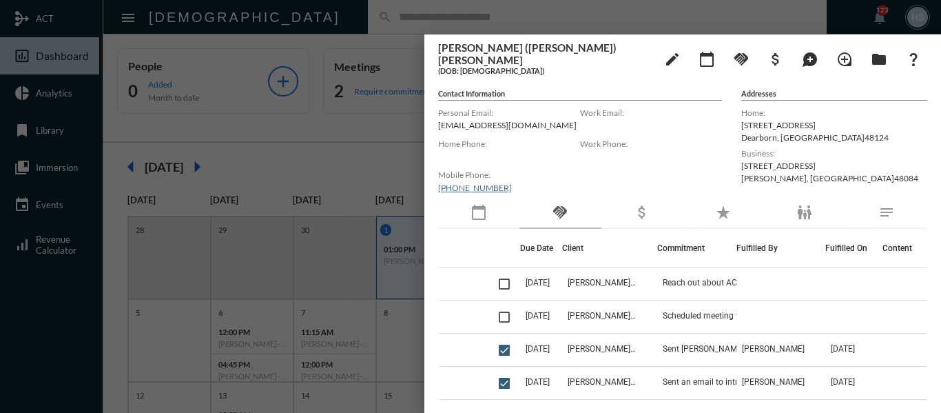
click at [304, 152] on div at bounding box center [470, 206] width 941 height 413
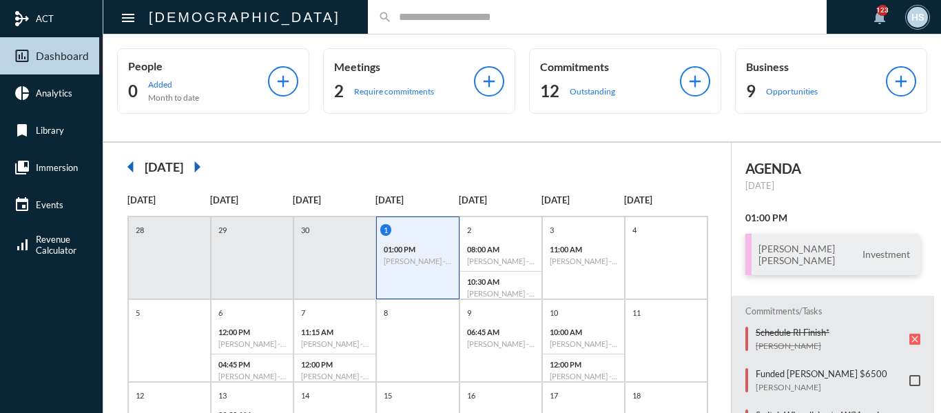
click at [355, 88] on p "Require commitments" at bounding box center [394, 91] width 80 height 10
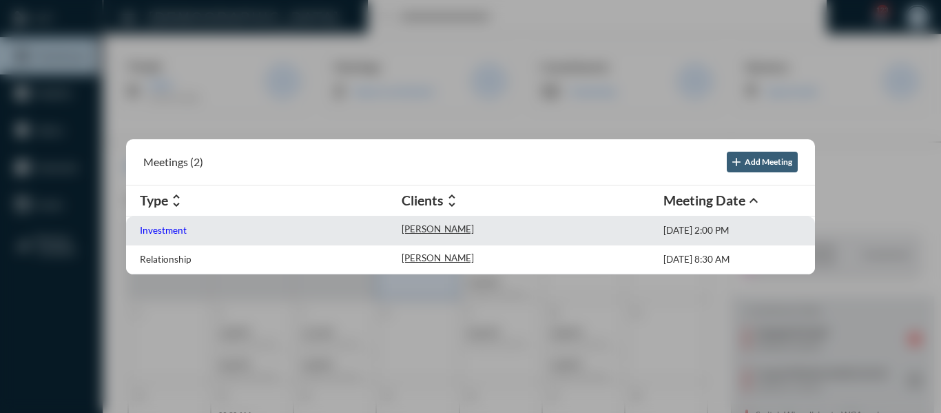
click at [162, 226] on p "Investment" at bounding box center [163, 230] width 47 height 11
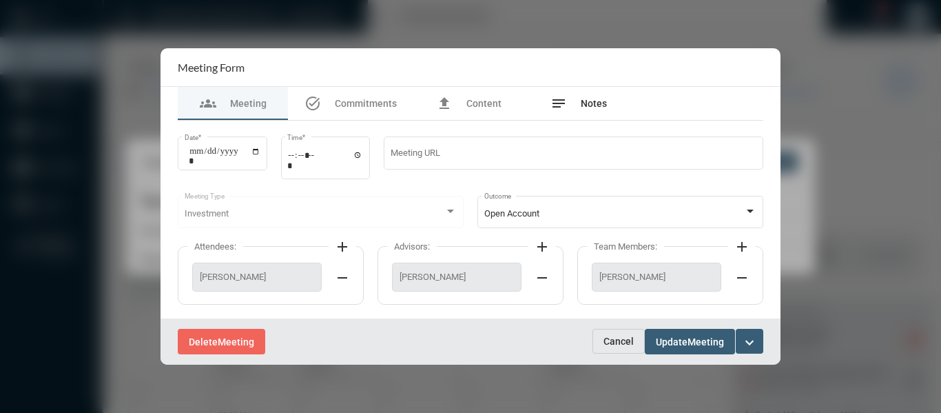
click at [594, 106] on span "Notes" at bounding box center [594, 103] width 26 height 11
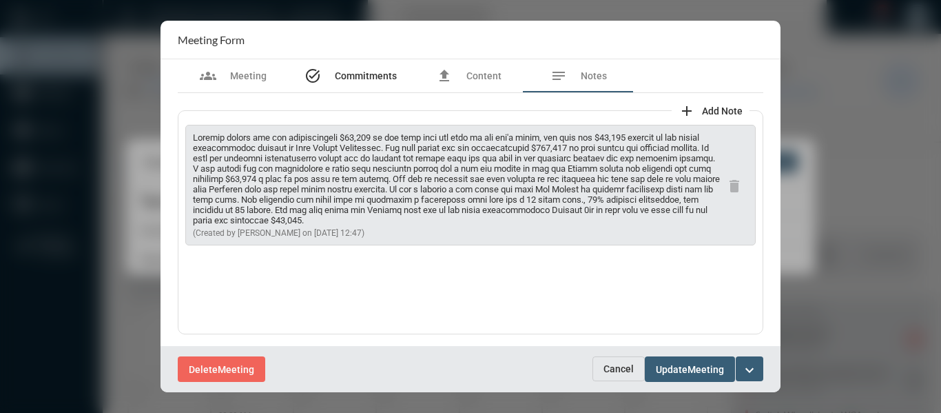
click at [351, 68] on div "task_alt Commitments" at bounding box center [351, 76] width 92 height 17
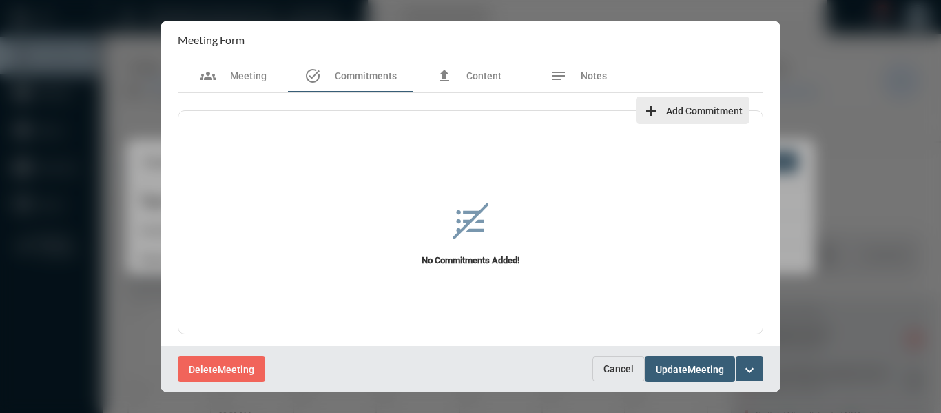
click at [683, 109] on span "Add Commitment" at bounding box center [704, 110] width 76 height 11
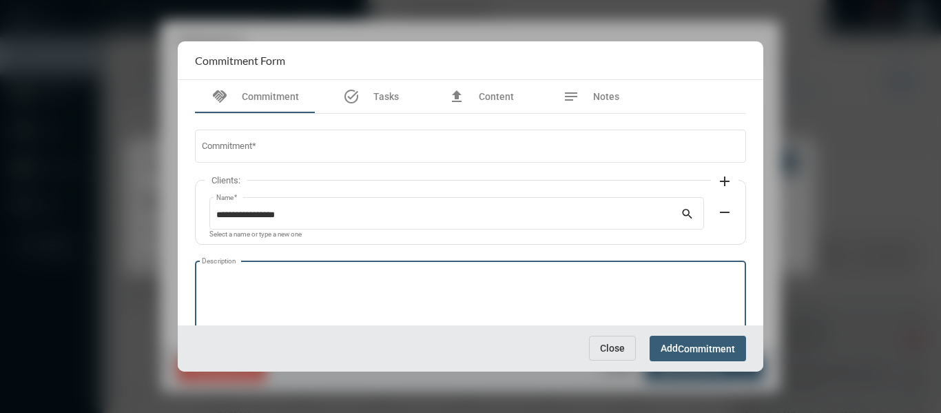
click at [294, 277] on textarea "Description" at bounding box center [471, 300] width 538 height 54
paste textarea "**********"
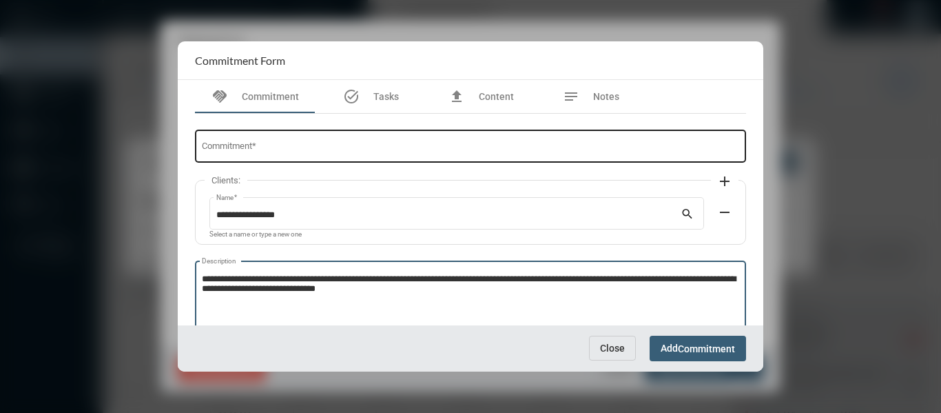
type textarea "**********"
click at [249, 152] on input "Commitment *" at bounding box center [471, 148] width 538 height 10
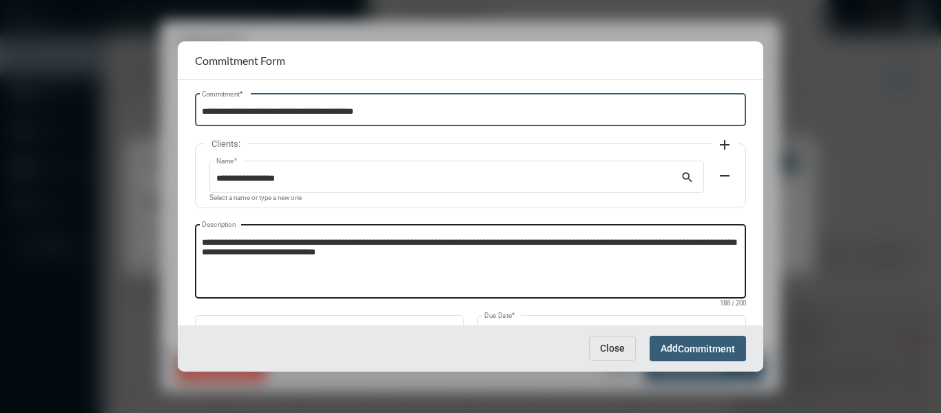
scroll to position [94, 0]
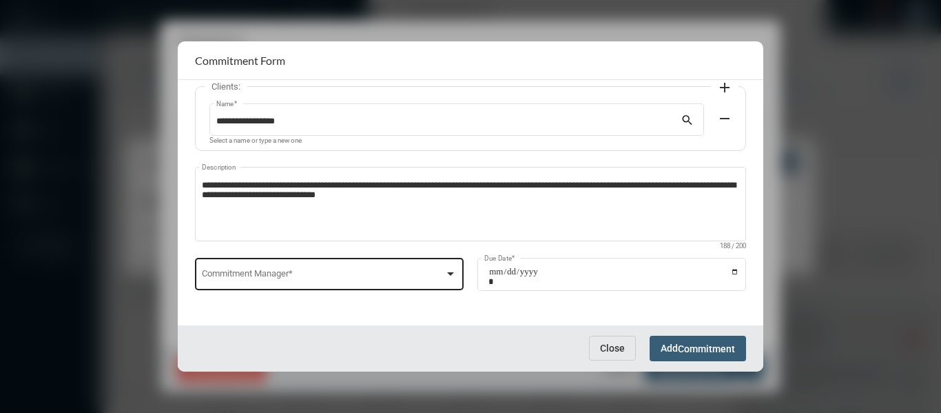
type input "**********"
click at [447, 273] on div at bounding box center [450, 273] width 7 height 3
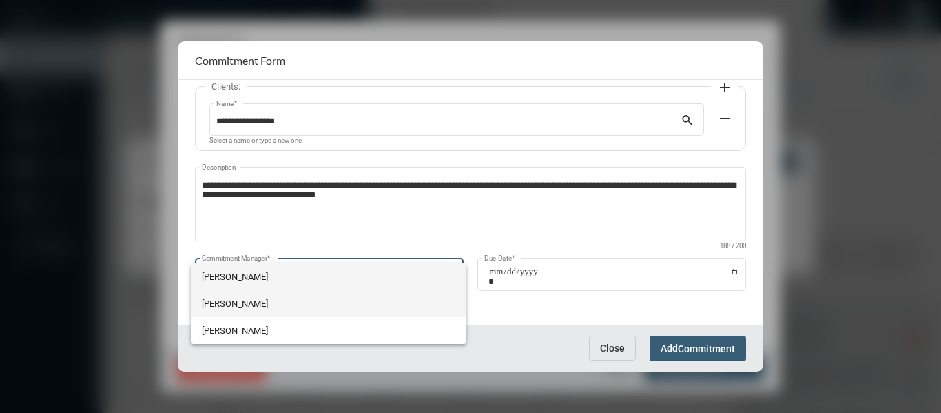
click at [218, 298] on span "Holly Skelton" at bounding box center [329, 303] width 254 height 27
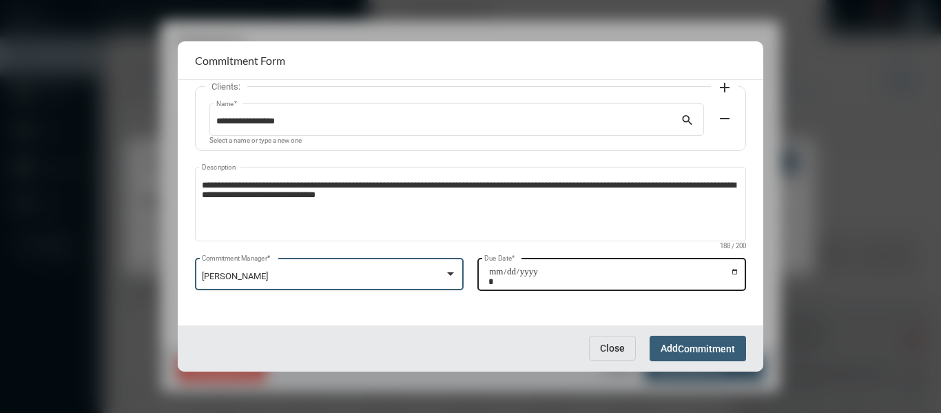
click at [730, 272] on input "Due Date *" at bounding box center [614, 276] width 251 height 19
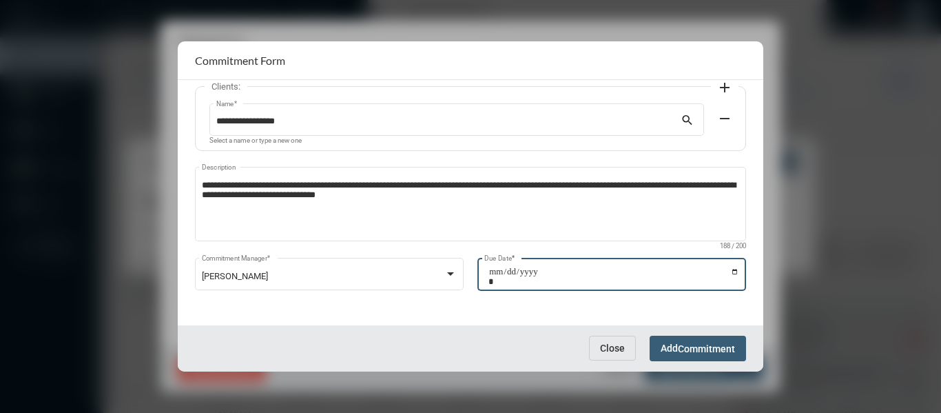
type input "**********"
click at [731, 347] on span "Commitment" at bounding box center [706, 348] width 57 height 11
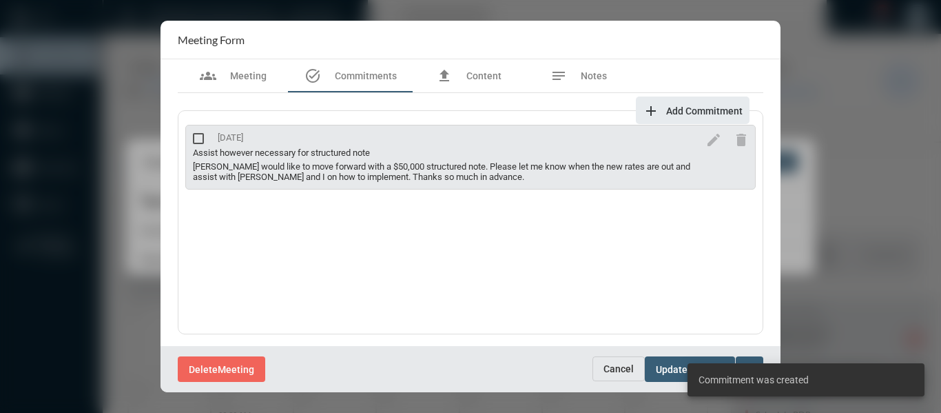
scroll to position [1, 0]
click at [541, 370] on div "Delete Meeting" at bounding box center [385, 368] width 415 height 25
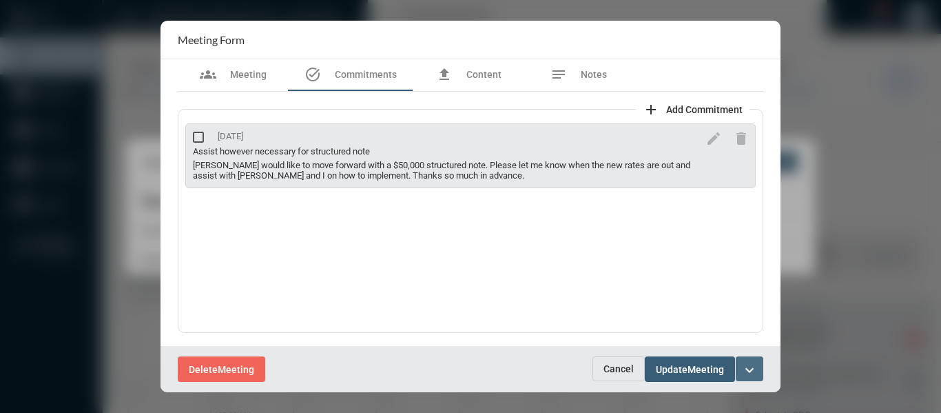
click at [746, 368] on mat-icon "expand_more" at bounding box center [749, 370] width 17 height 17
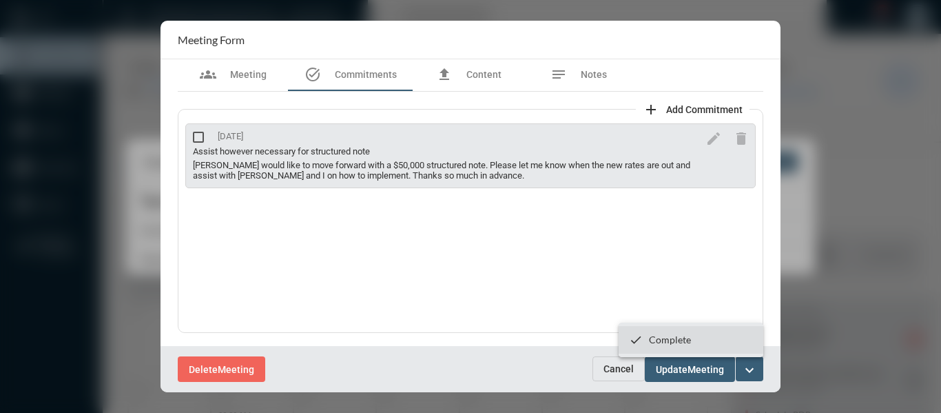
click at [691, 343] on section "checkmark Complete" at bounding box center [691, 340] width 145 height 28
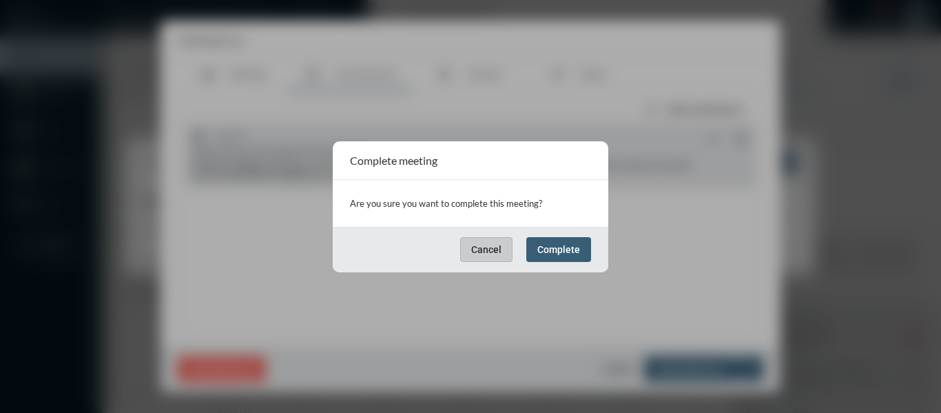
click at [566, 249] on span "Complete" at bounding box center [558, 249] width 43 height 11
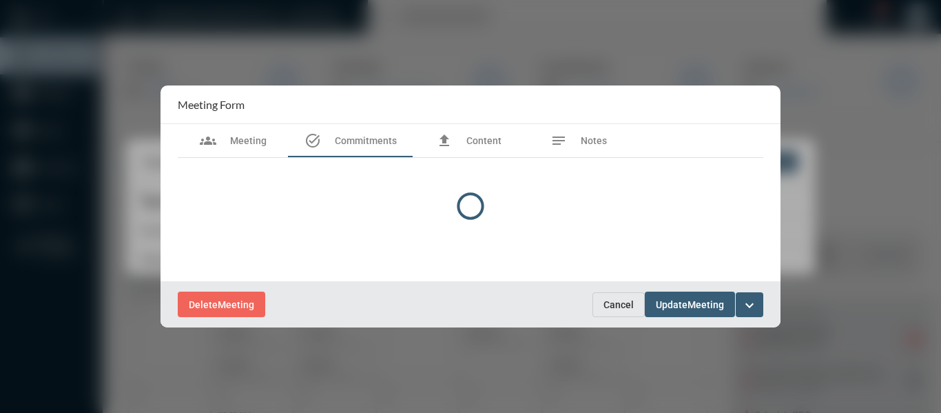
scroll to position [0, 0]
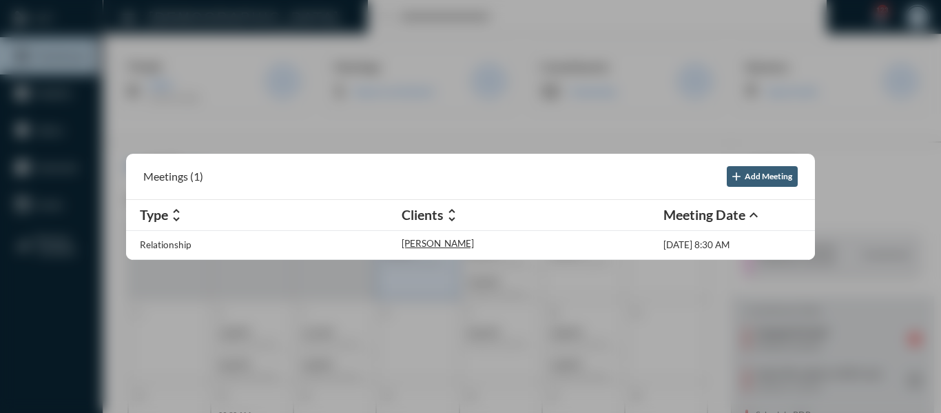
click at [441, 103] on div at bounding box center [470, 206] width 941 height 413
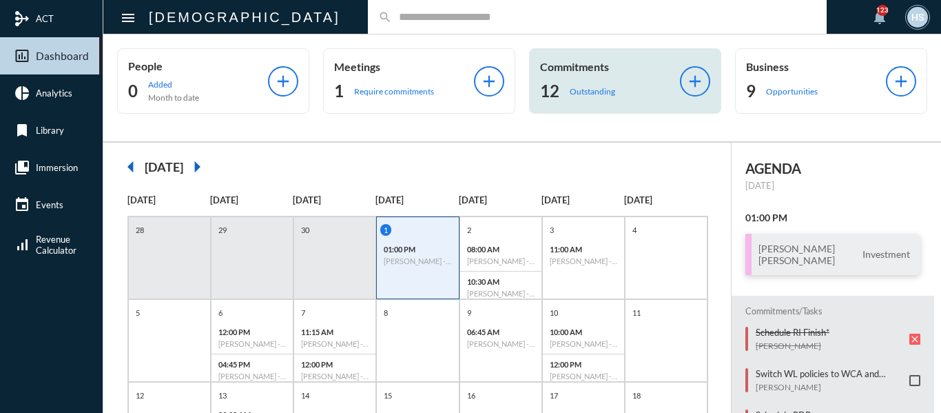
click at [601, 90] on p "Outstanding" at bounding box center [592, 91] width 45 height 10
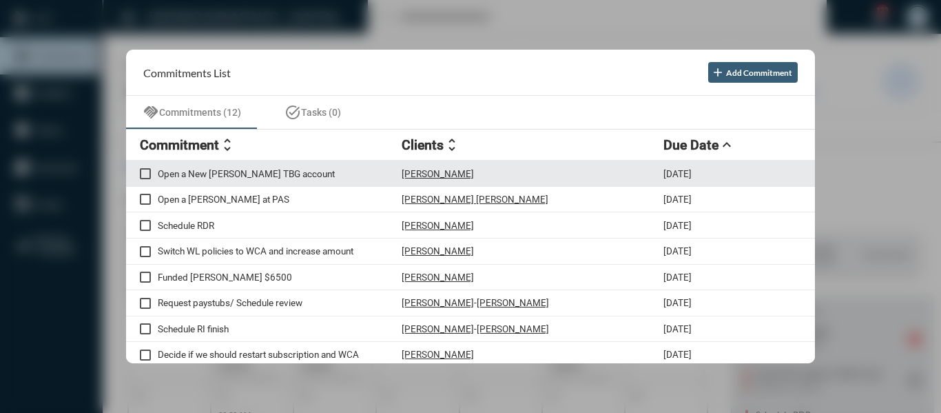
click at [263, 174] on p "Open a New Roth TBG account" at bounding box center [280, 173] width 244 height 11
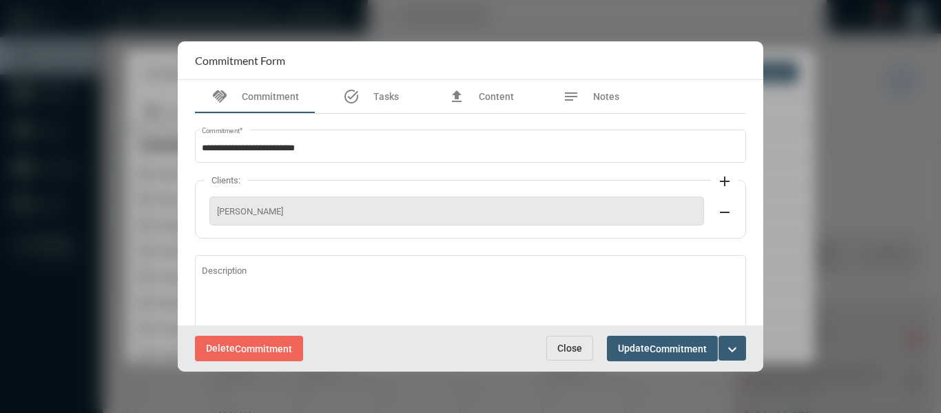
click at [572, 358] on button "Close" at bounding box center [569, 348] width 47 height 25
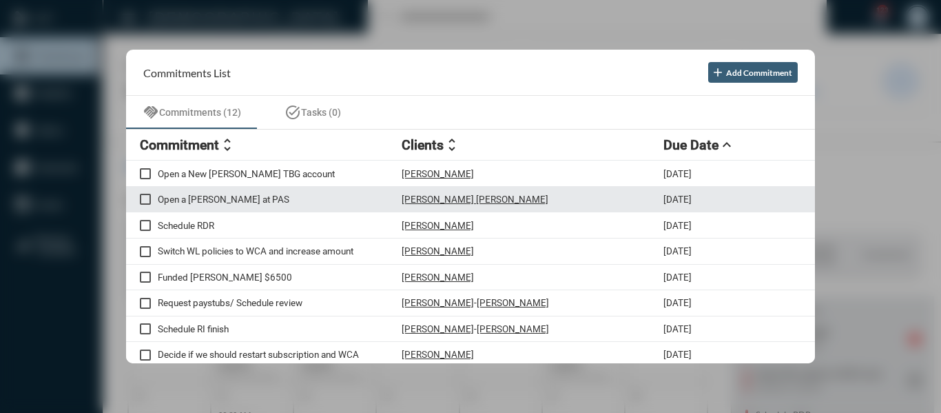
click at [242, 201] on p "Open a Roth IRA at PAS" at bounding box center [280, 199] width 244 height 11
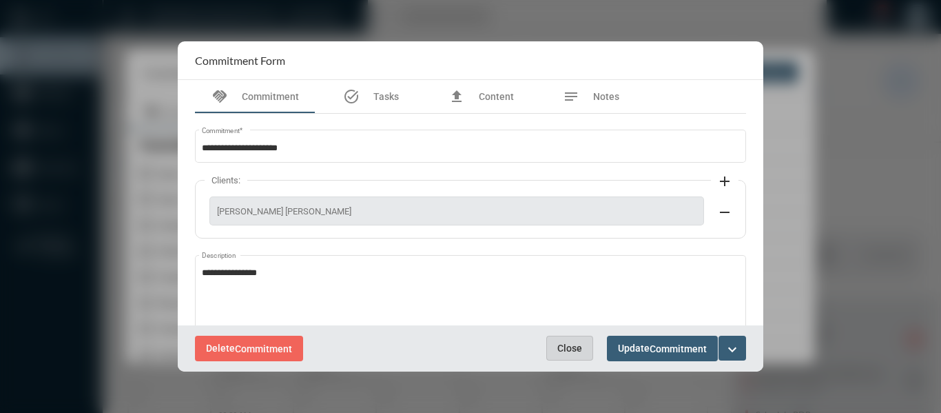
click at [564, 347] on span "Close" at bounding box center [569, 347] width 25 height 11
